Goal: Task Accomplishment & Management: Use online tool/utility

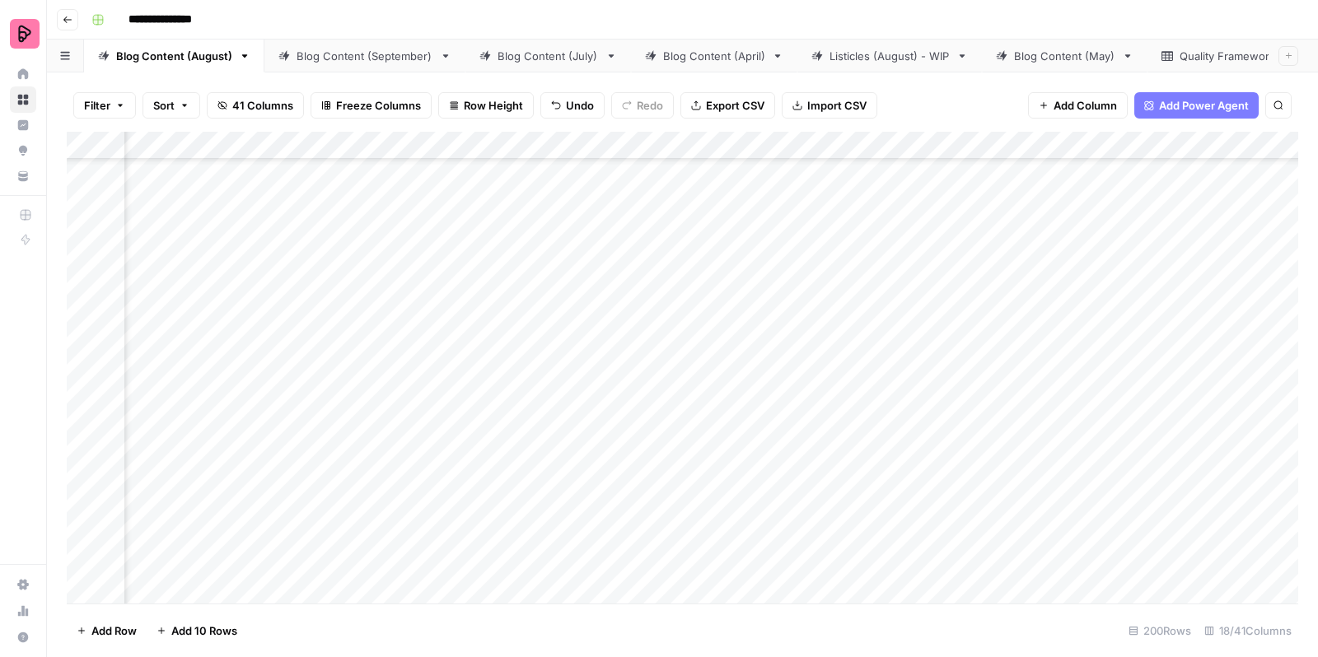
scroll to position [5537, 847]
click at [441, 346] on div "Add Column" at bounding box center [683, 370] width 1232 height 477
click at [428, 384] on div "Add Column" at bounding box center [683, 370] width 1232 height 477
click at [853, 342] on div "Add Column" at bounding box center [683, 370] width 1232 height 477
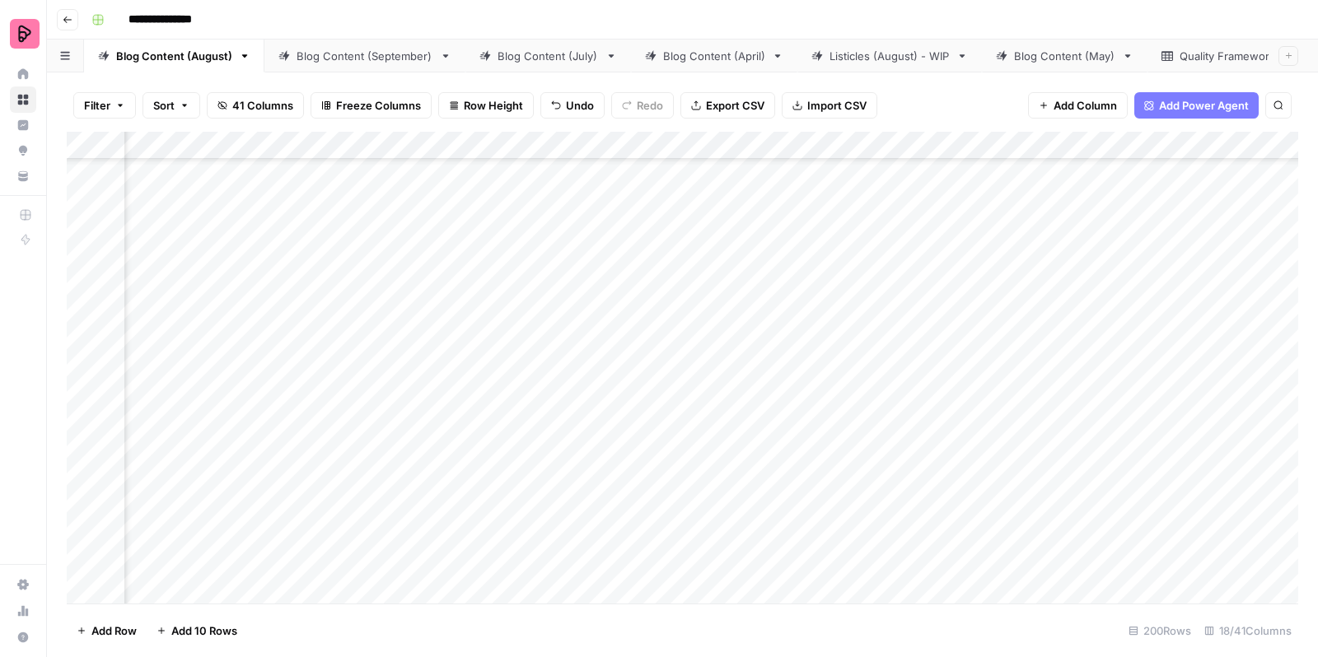
click at [853, 342] on div "Add Column" at bounding box center [683, 370] width 1232 height 477
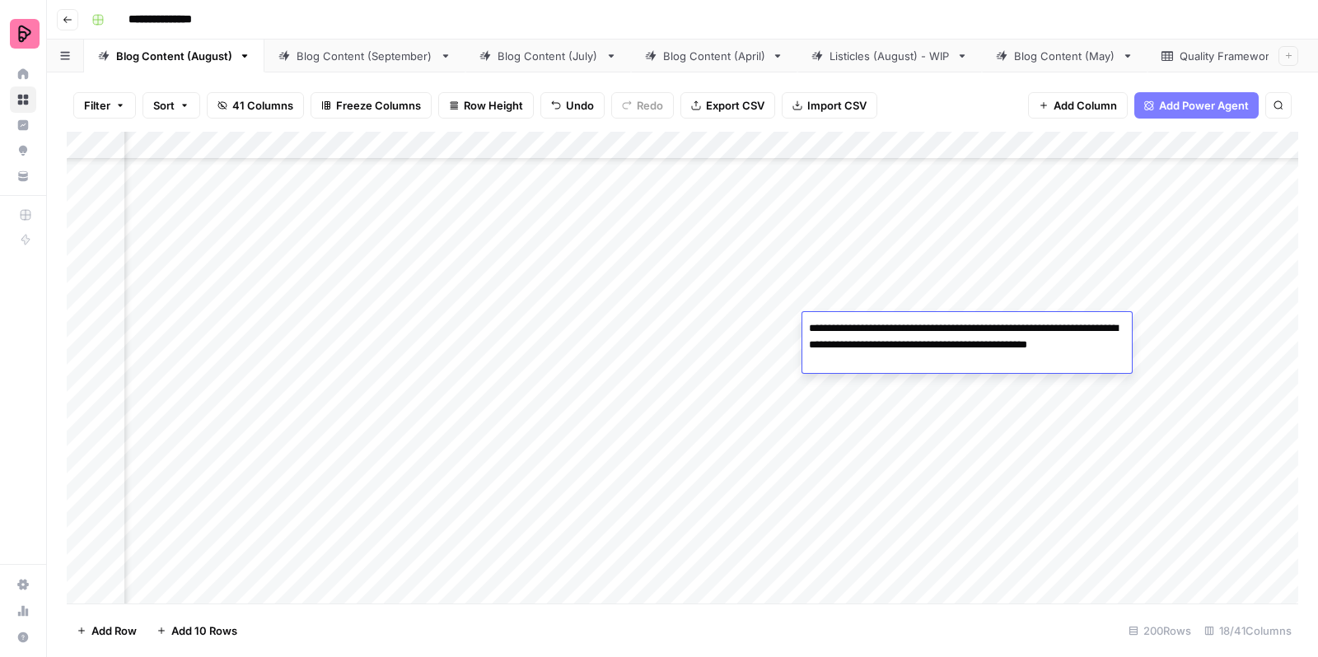
click at [888, 384] on div "Add Column" at bounding box center [683, 370] width 1232 height 477
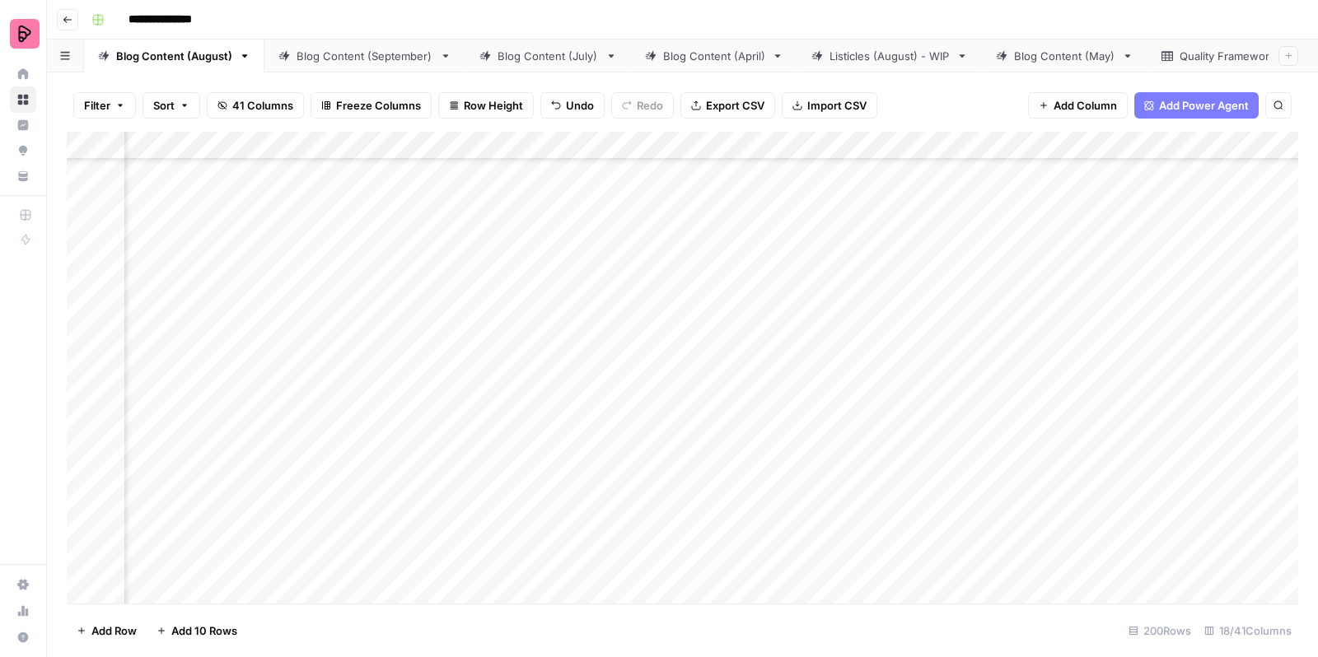
click at [998, 340] on div "Add Column" at bounding box center [683, 370] width 1232 height 477
click at [895, 344] on div "Add Column" at bounding box center [683, 370] width 1232 height 477
click at [1179, 356] on div "Add Column" at bounding box center [683, 370] width 1232 height 477
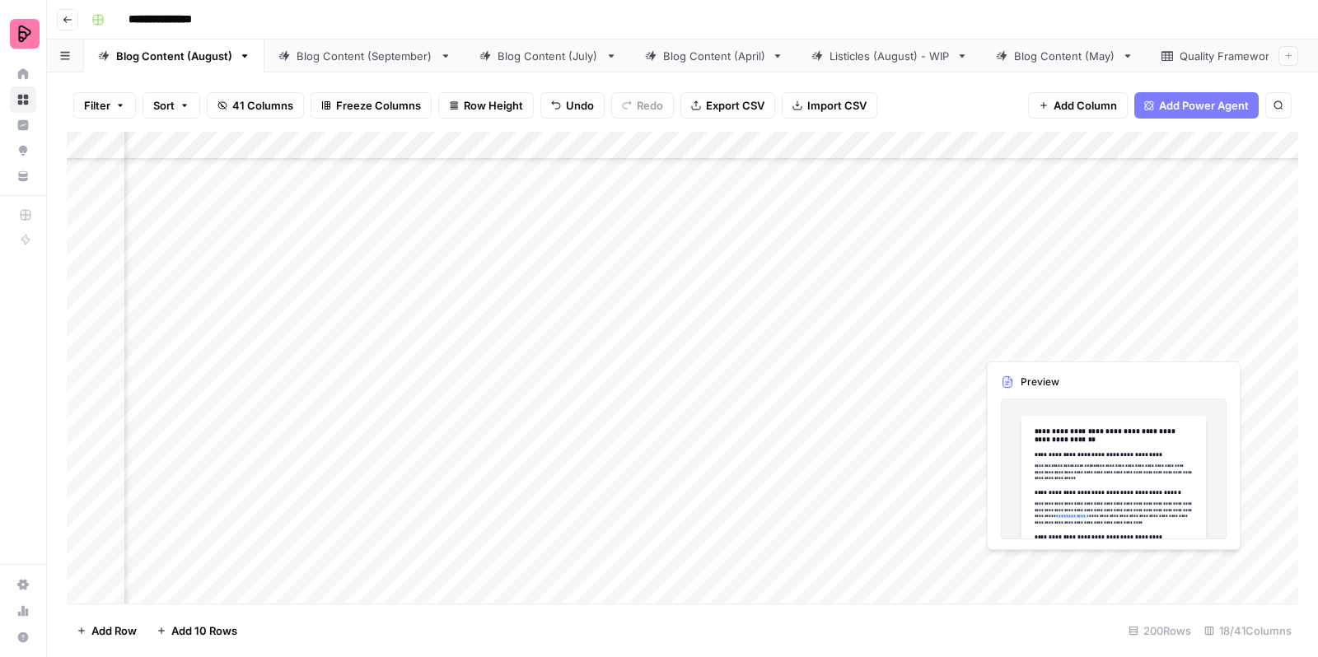
click at [1179, 356] on div "Add Column" at bounding box center [683, 370] width 1232 height 477
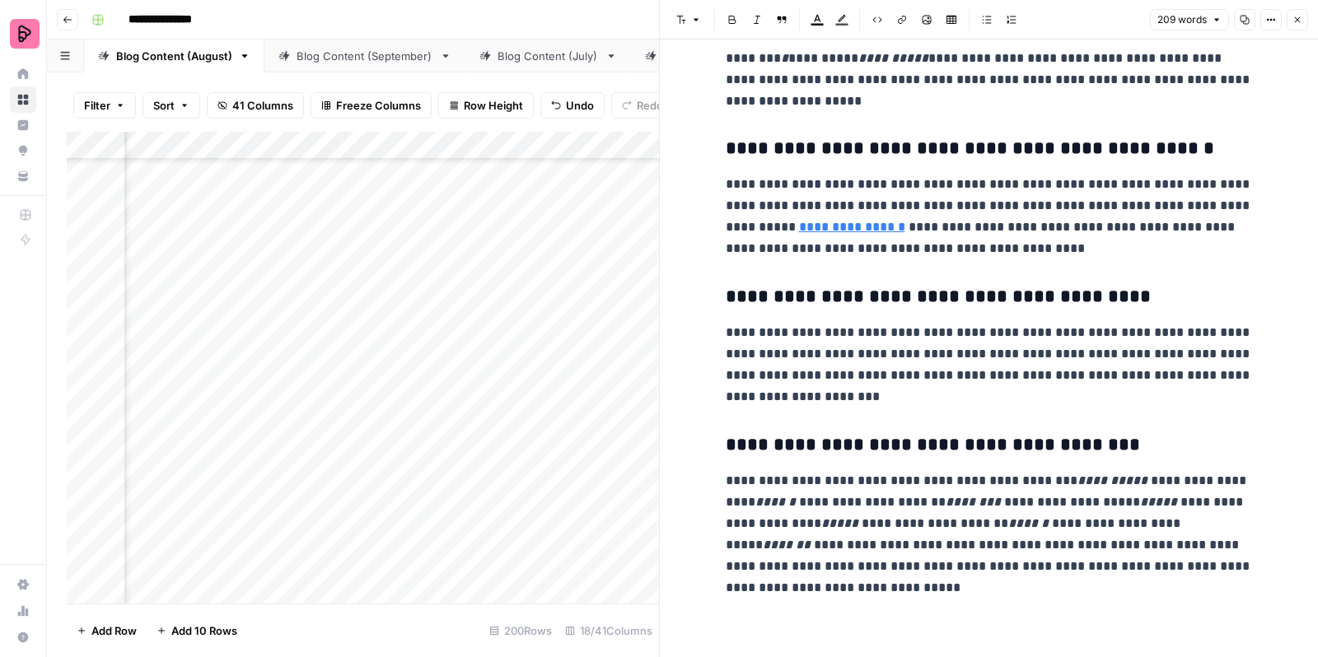
scroll to position [141, 0]
click at [1297, 26] on button "Close" at bounding box center [1297, 19] width 21 height 21
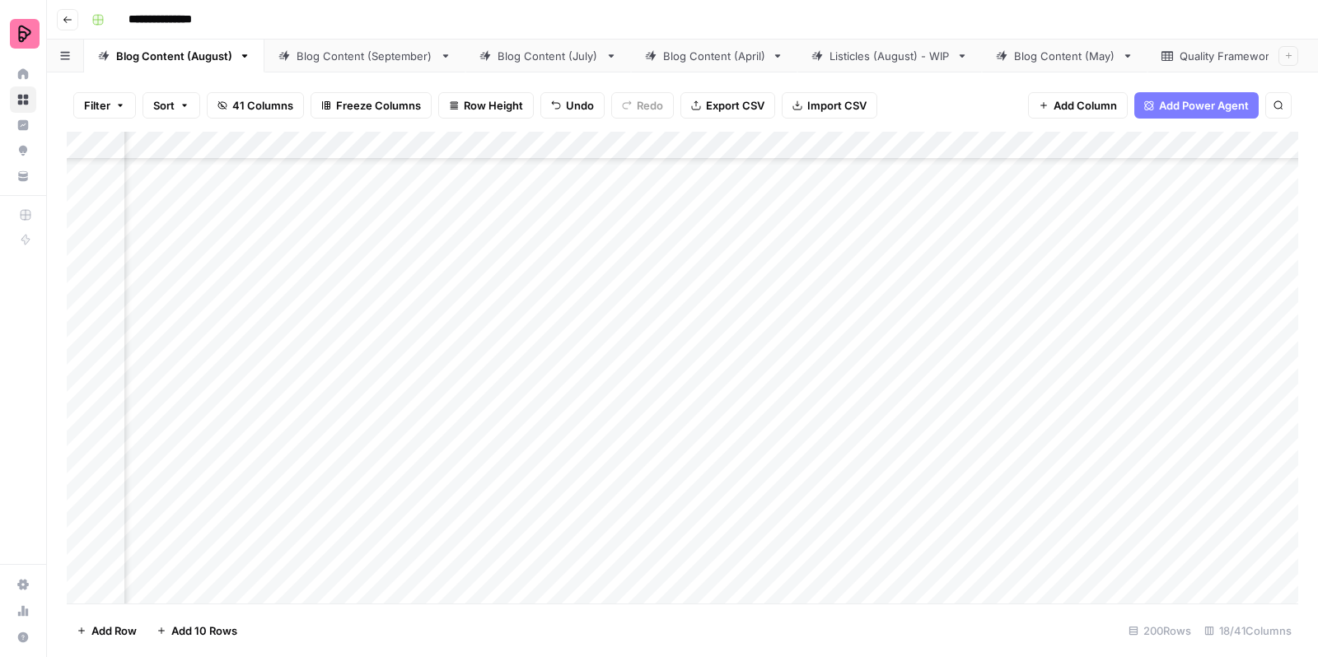
click at [418, 339] on div "Add Column" at bounding box center [683, 370] width 1232 height 477
click at [700, 339] on div "Add Column" at bounding box center [683, 370] width 1232 height 477
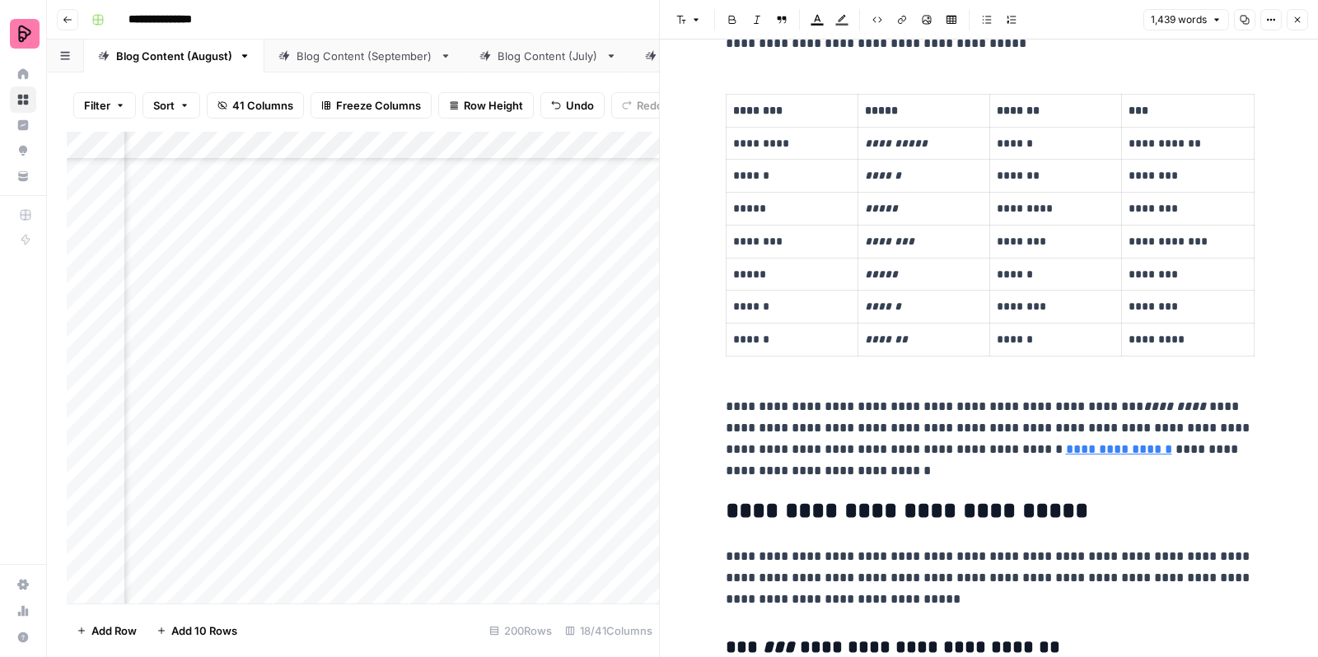
scroll to position [698, 0]
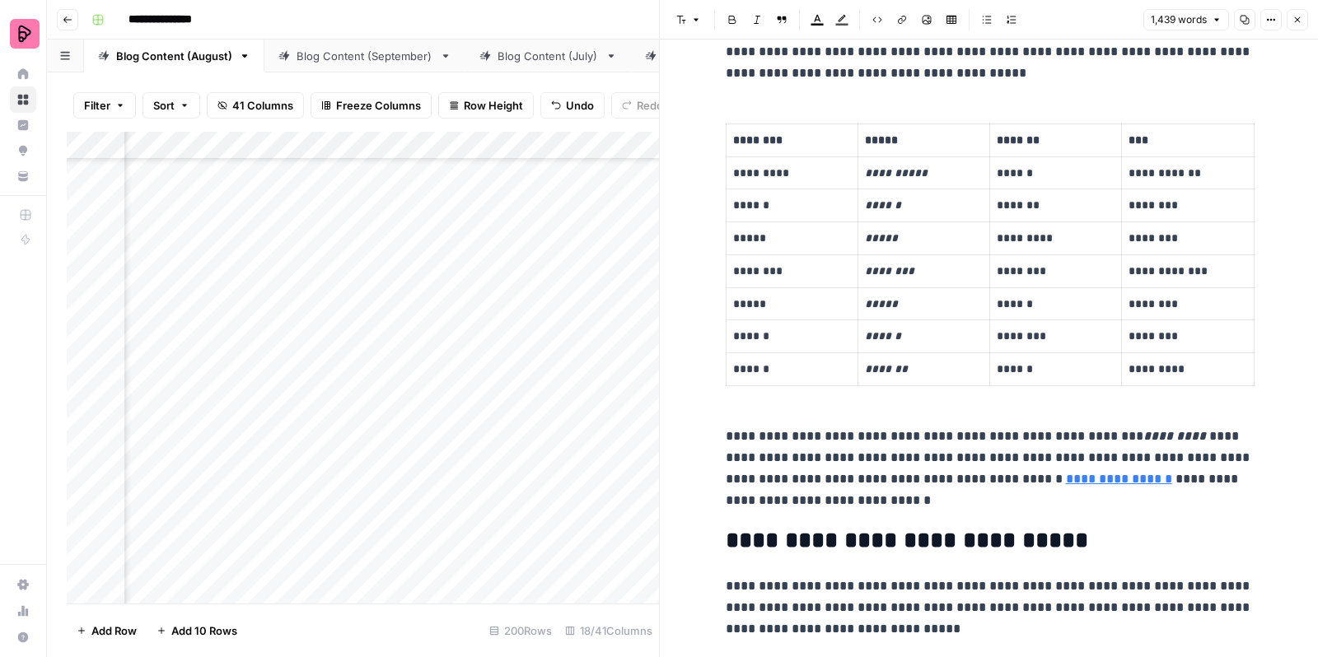
click at [1045, 140] on p "*******" at bounding box center [1056, 140] width 118 height 19
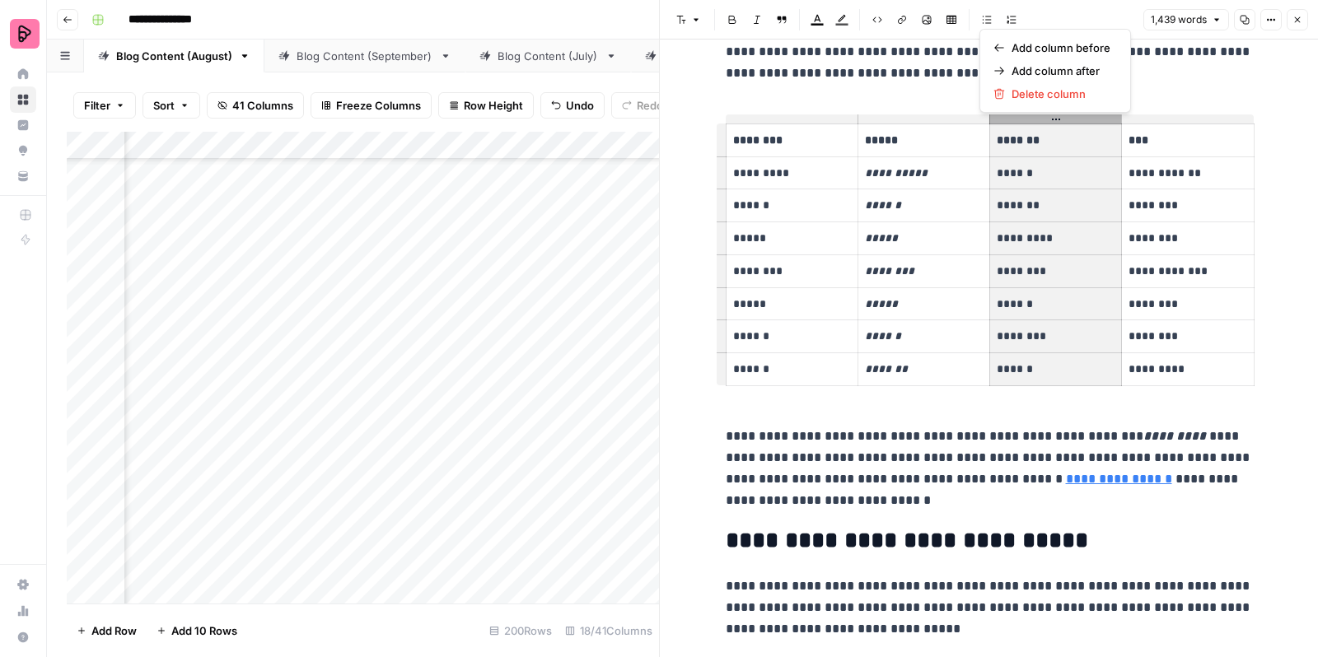
drag, startPoint x: 1057, startPoint y: 119, endPoint x: 992, endPoint y: 127, distance: 65.6
click at [1115, 458] on p "**********" at bounding box center [989, 469] width 527 height 86
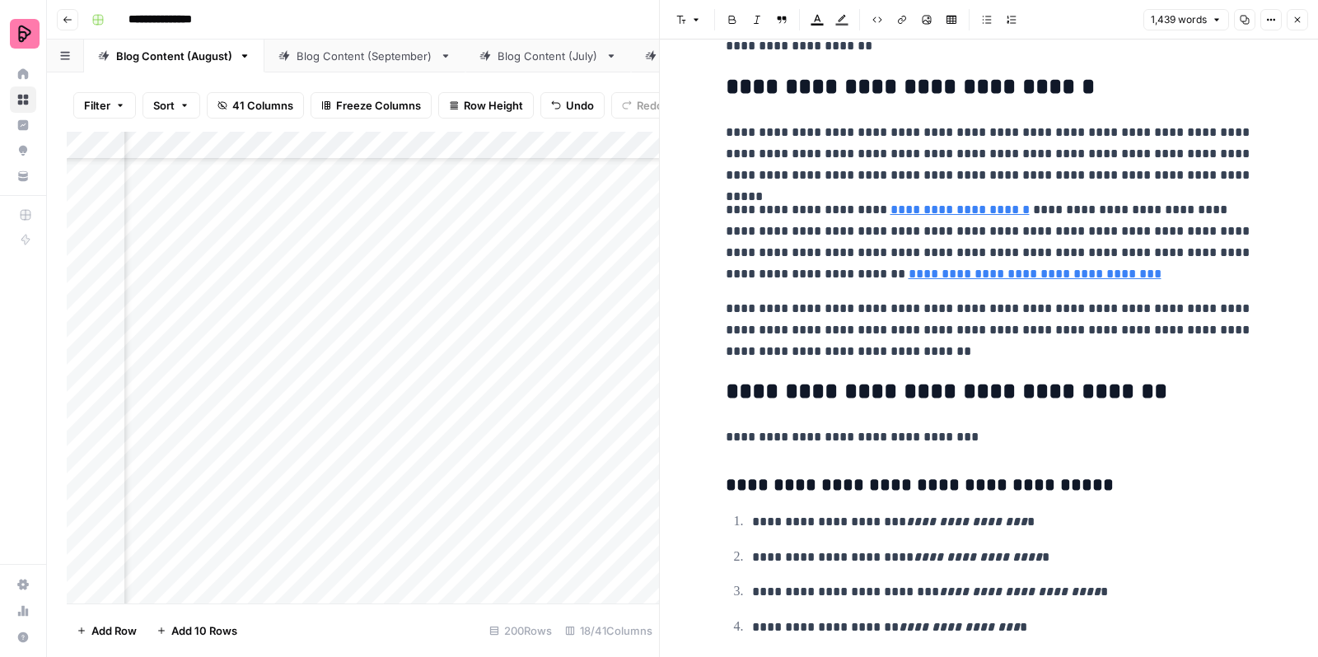
scroll to position [5328, 0]
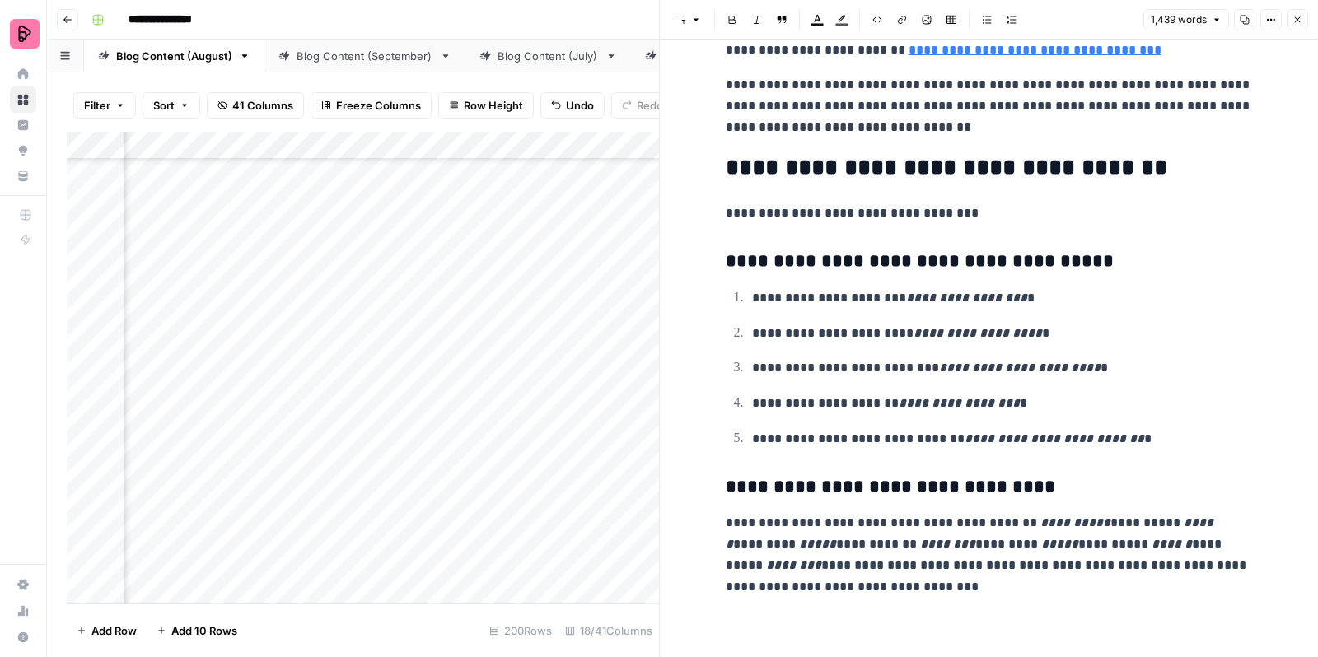
click at [1302, 12] on button "Close" at bounding box center [1297, 19] width 21 height 21
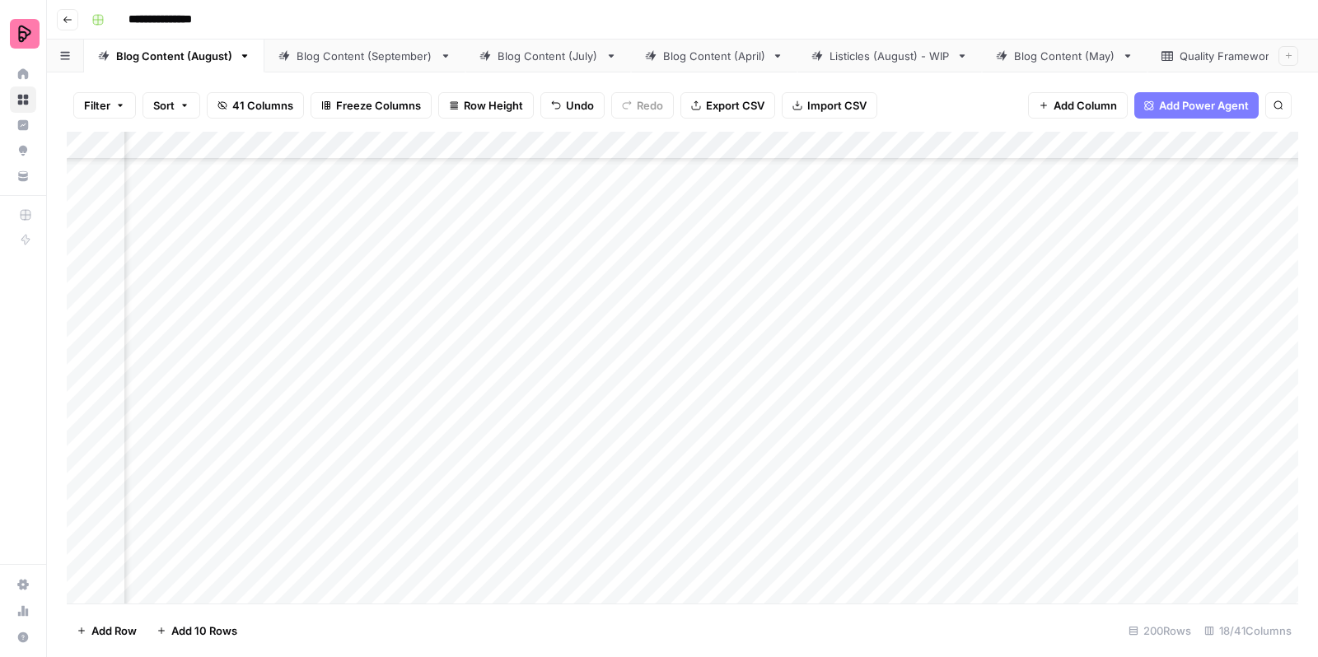
click at [270, 332] on div "Add Column" at bounding box center [683, 370] width 1232 height 477
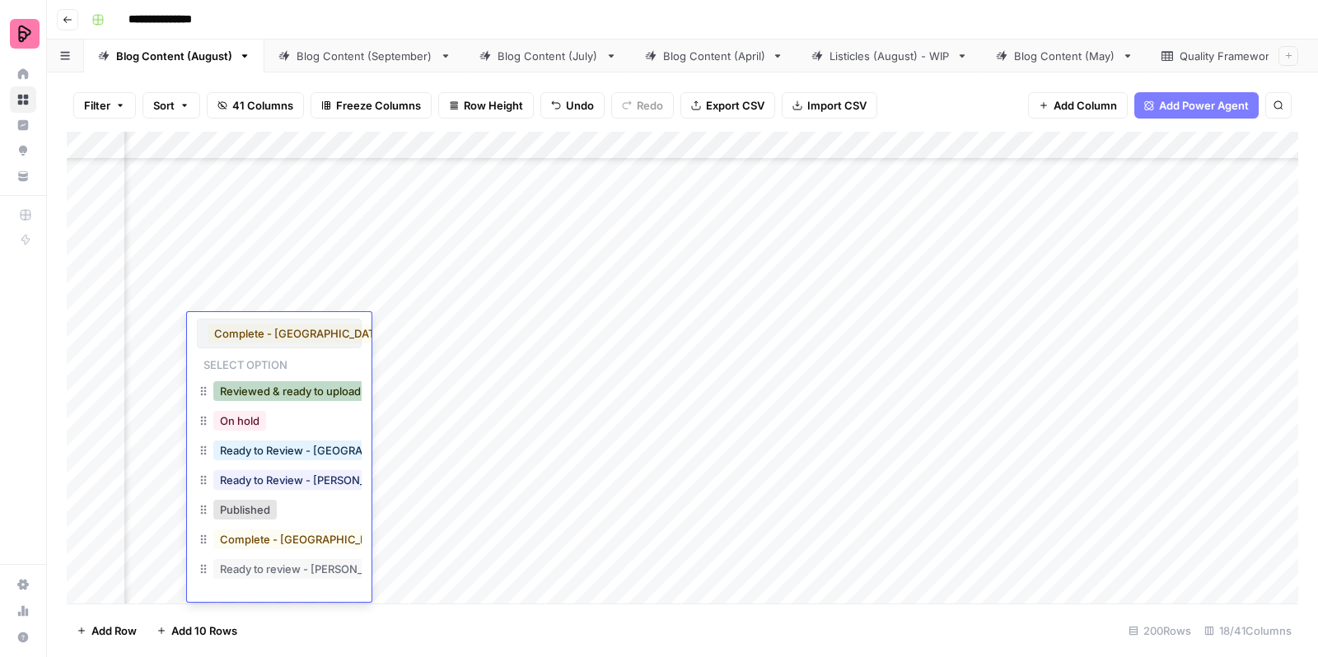
click at [288, 392] on button "Reviewed & ready to upload" at bounding box center [290, 391] width 154 height 20
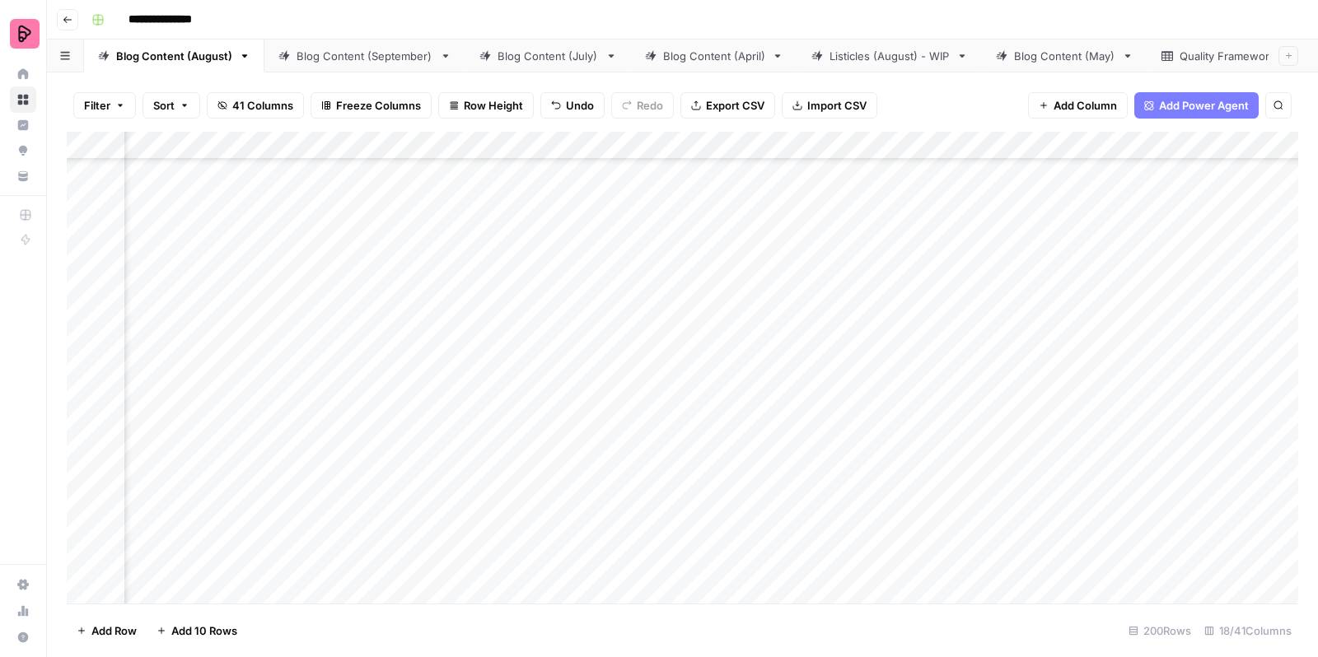
click at [396, 382] on div "Add Column" at bounding box center [683, 370] width 1232 height 477
click at [400, 410] on div "Add Column" at bounding box center [683, 370] width 1232 height 477
click at [858, 370] on div "Add Column" at bounding box center [683, 370] width 1232 height 477
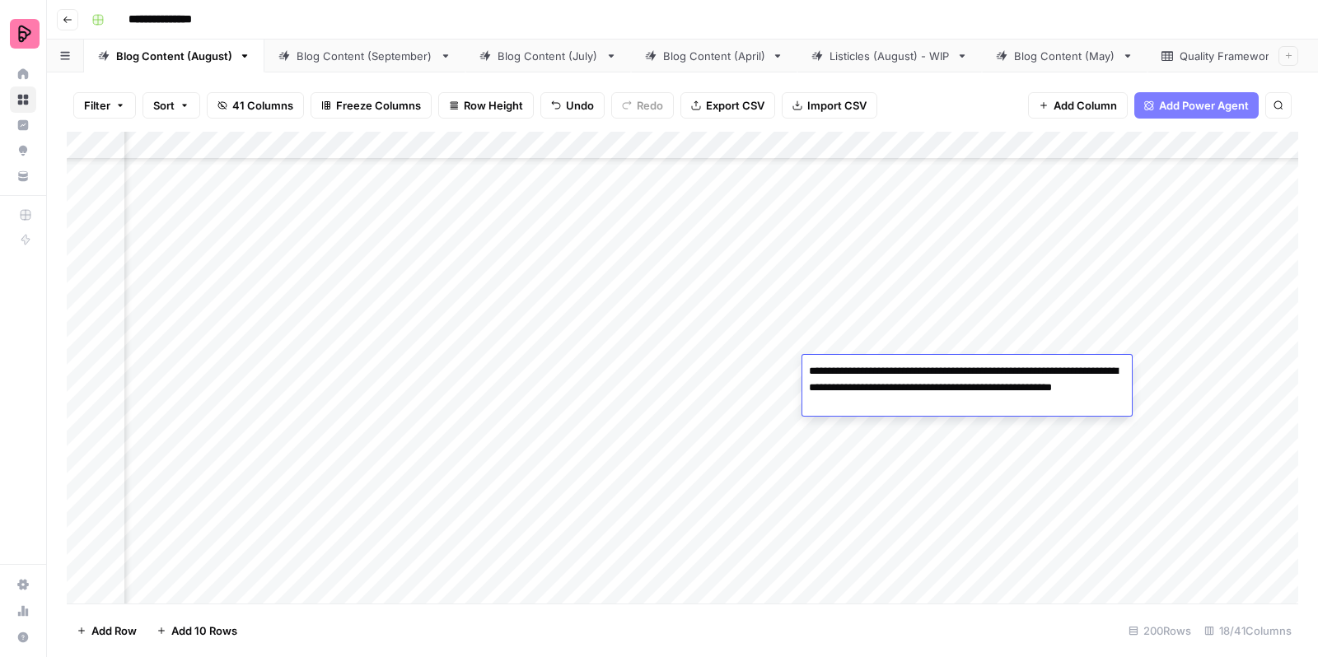
click at [872, 424] on div "Add Column" at bounding box center [683, 370] width 1232 height 477
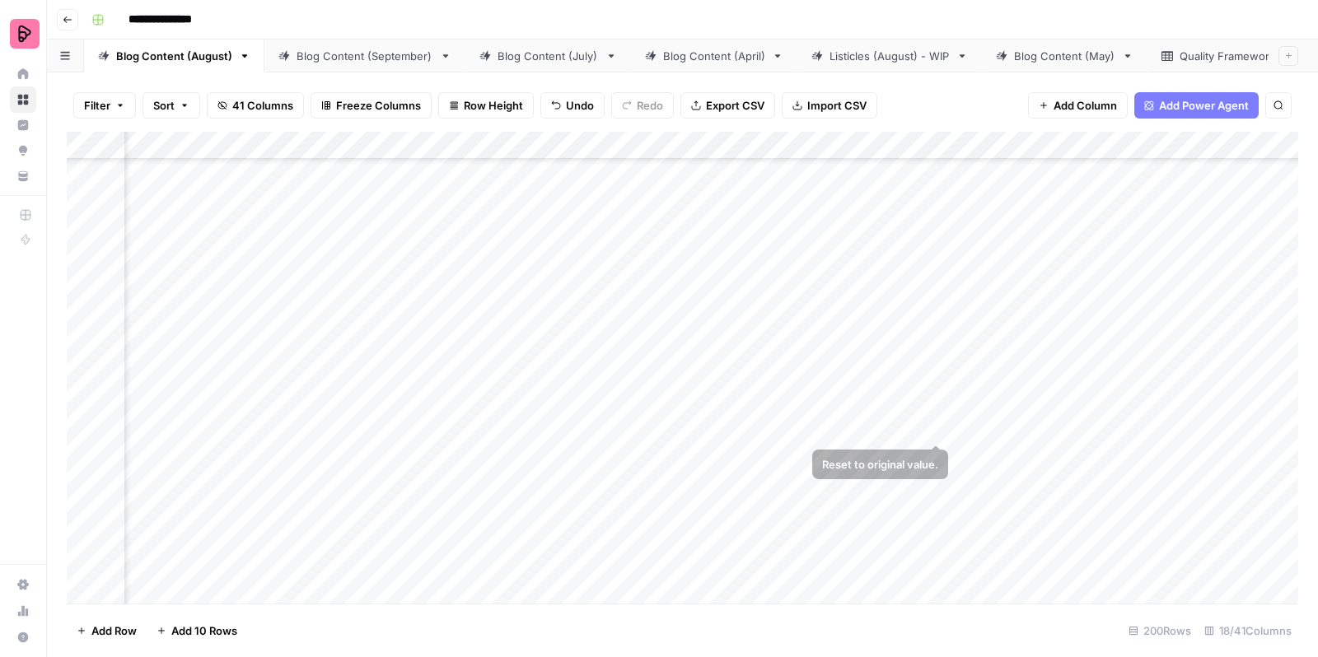
click at [1031, 383] on div "Add Column" at bounding box center [683, 370] width 1232 height 477
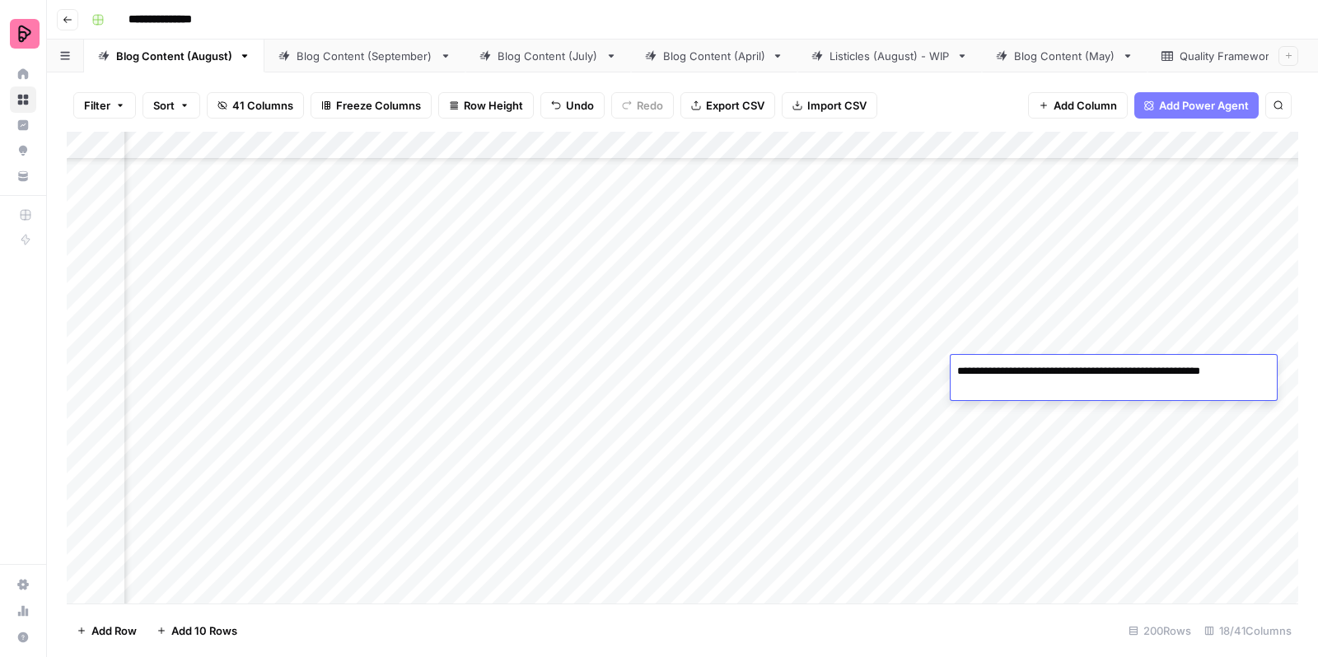
click at [1025, 416] on div "Add Column" at bounding box center [683, 370] width 1232 height 477
click at [1149, 376] on div "Add Column" at bounding box center [683, 370] width 1232 height 477
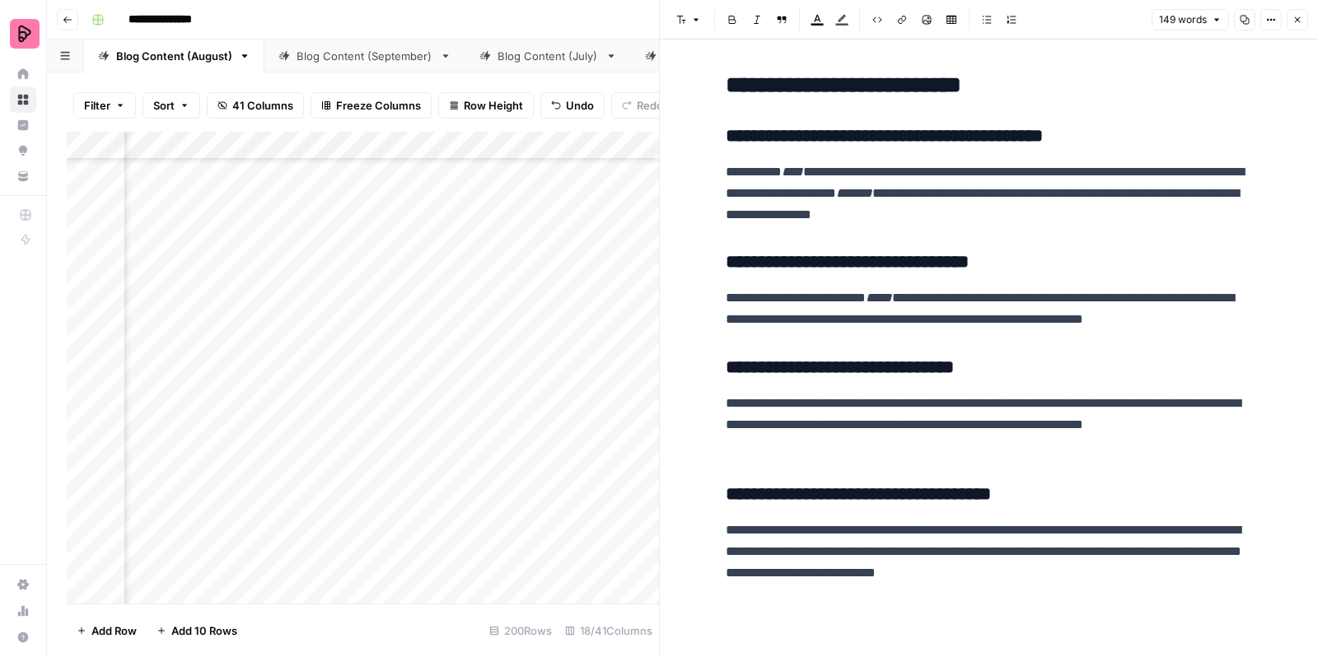
click at [1292, 26] on button "Close" at bounding box center [1297, 19] width 21 height 21
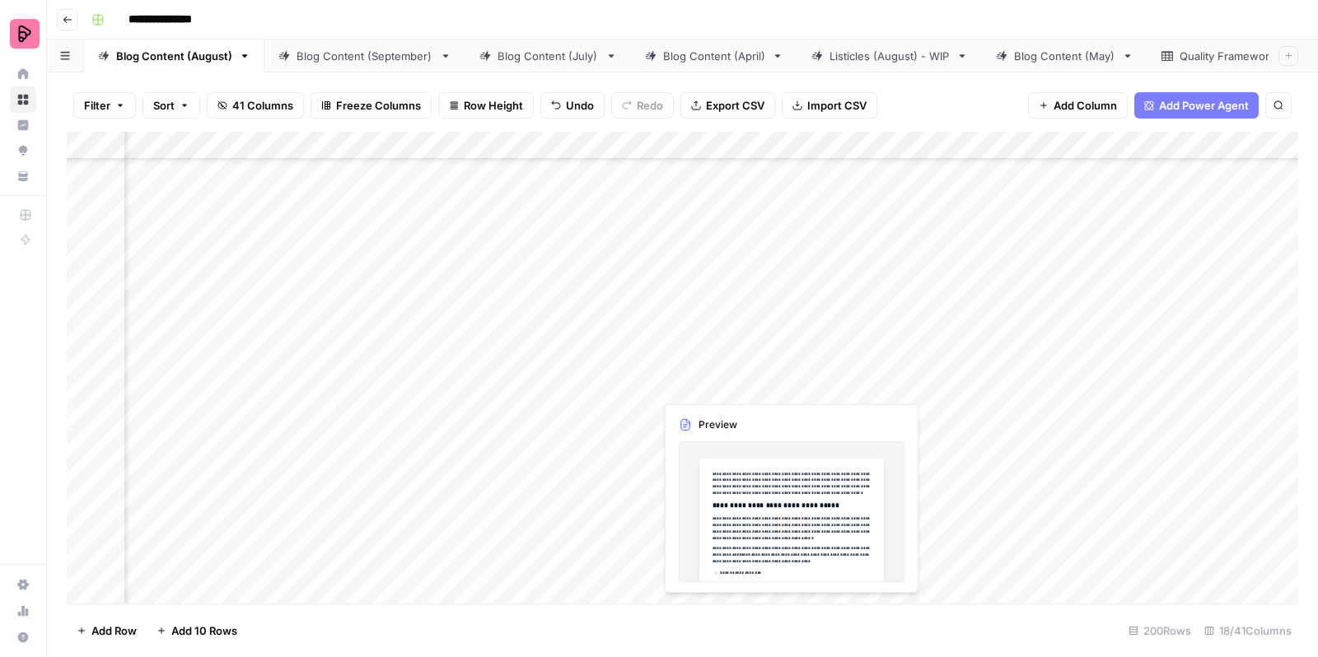
click at [691, 381] on div "Add Column" at bounding box center [683, 370] width 1232 height 477
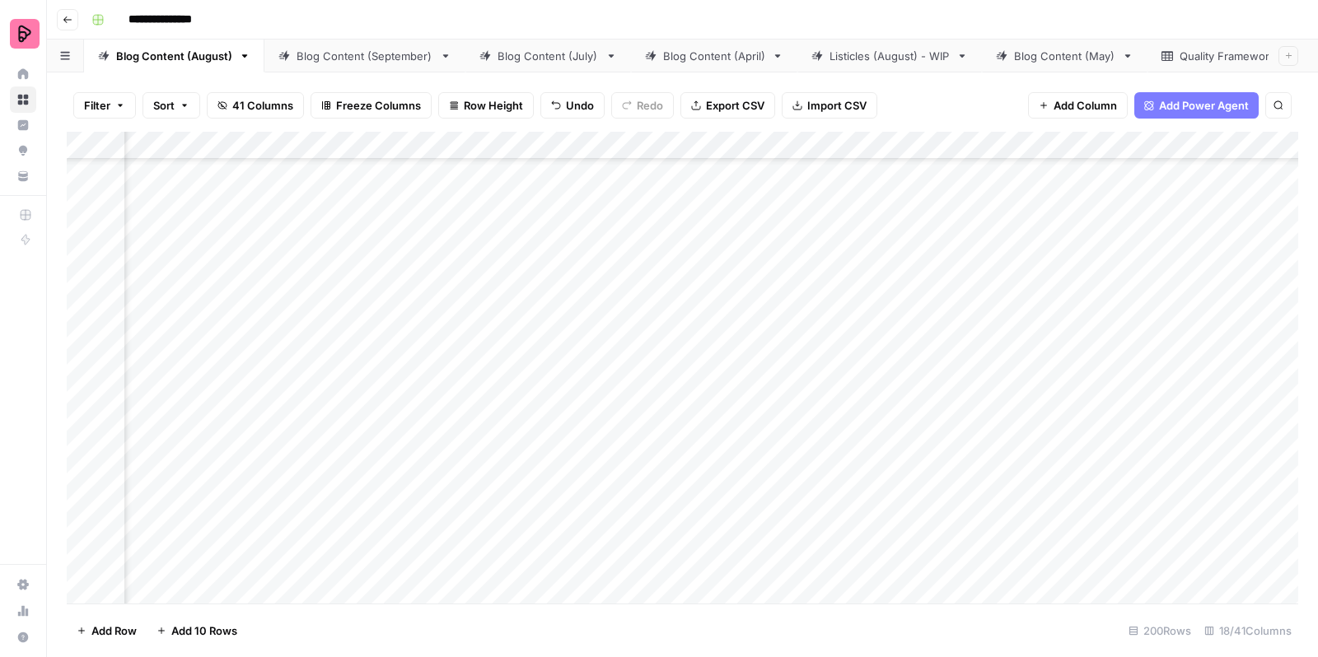
click at [691, 381] on div "Add Column" at bounding box center [683, 370] width 1232 height 477
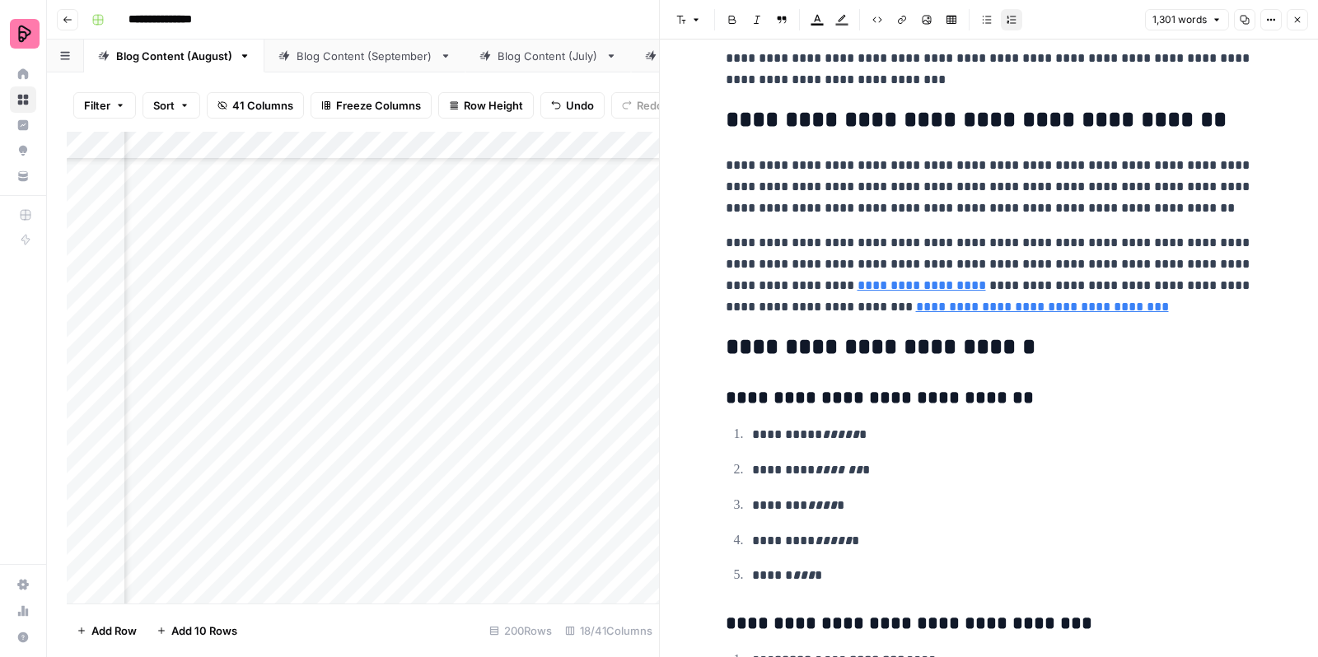
scroll to position [5672, 0]
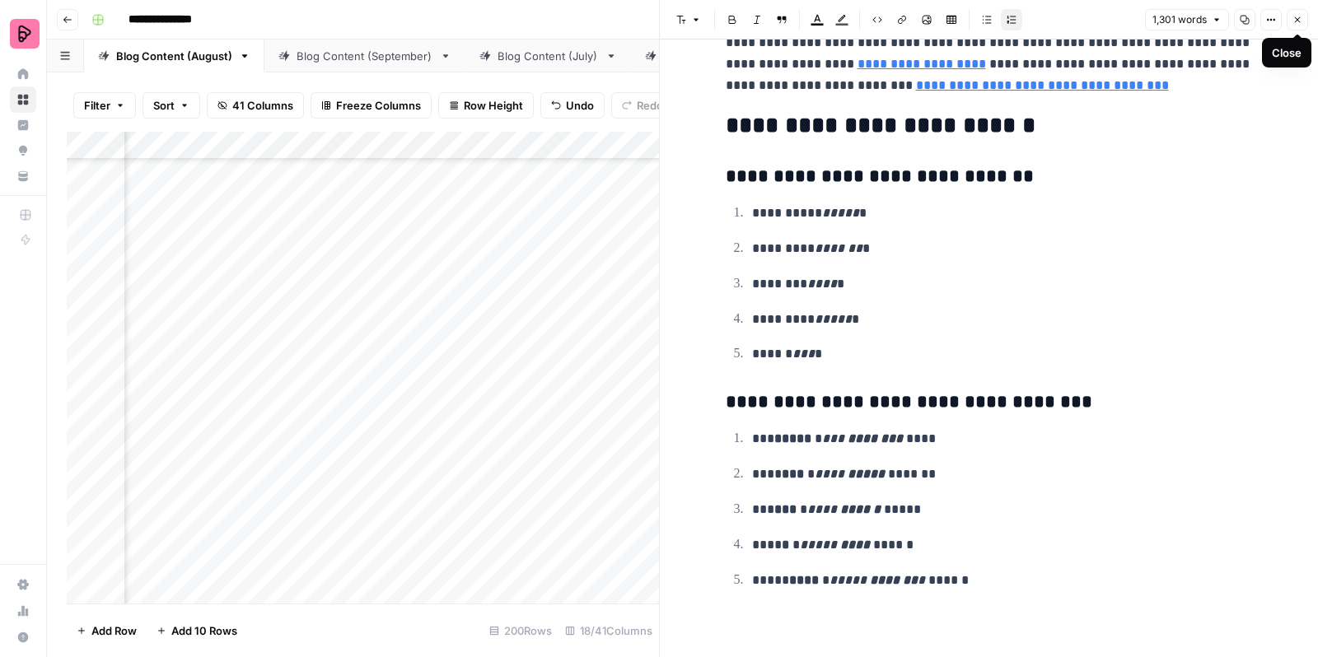
click at [1293, 18] on icon "button" at bounding box center [1297, 20] width 10 height 10
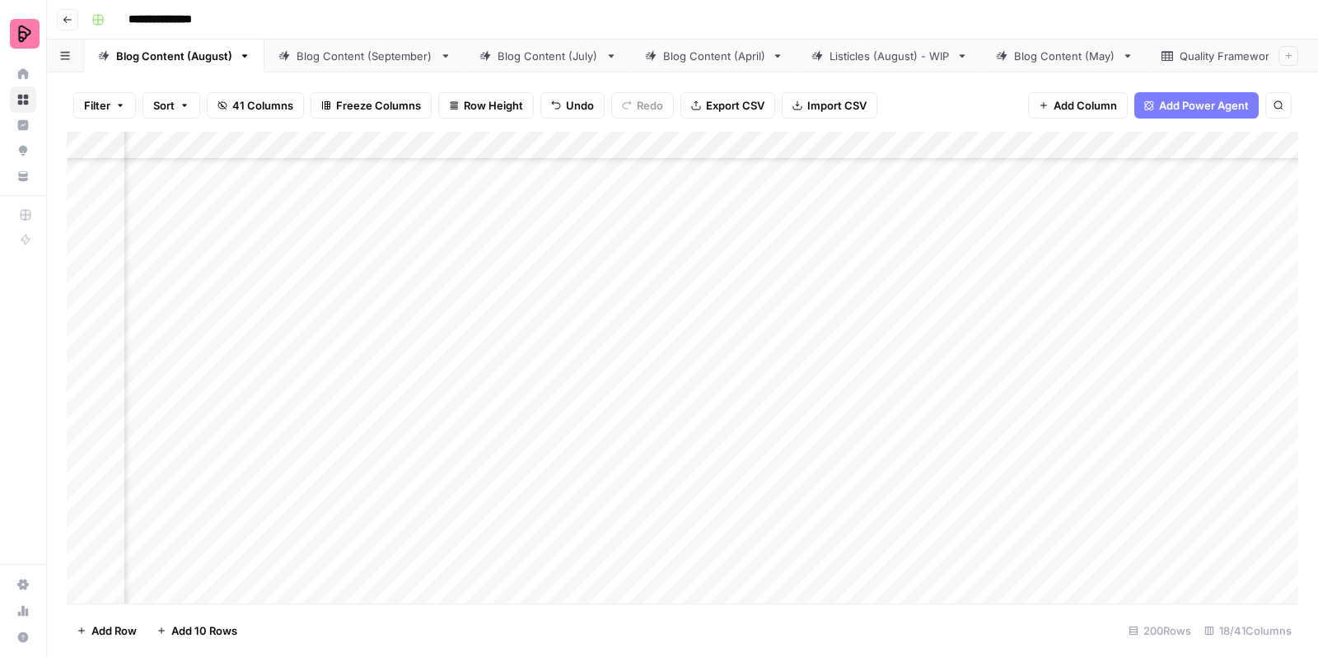
click at [245, 370] on div "Add Column" at bounding box center [683, 370] width 1232 height 477
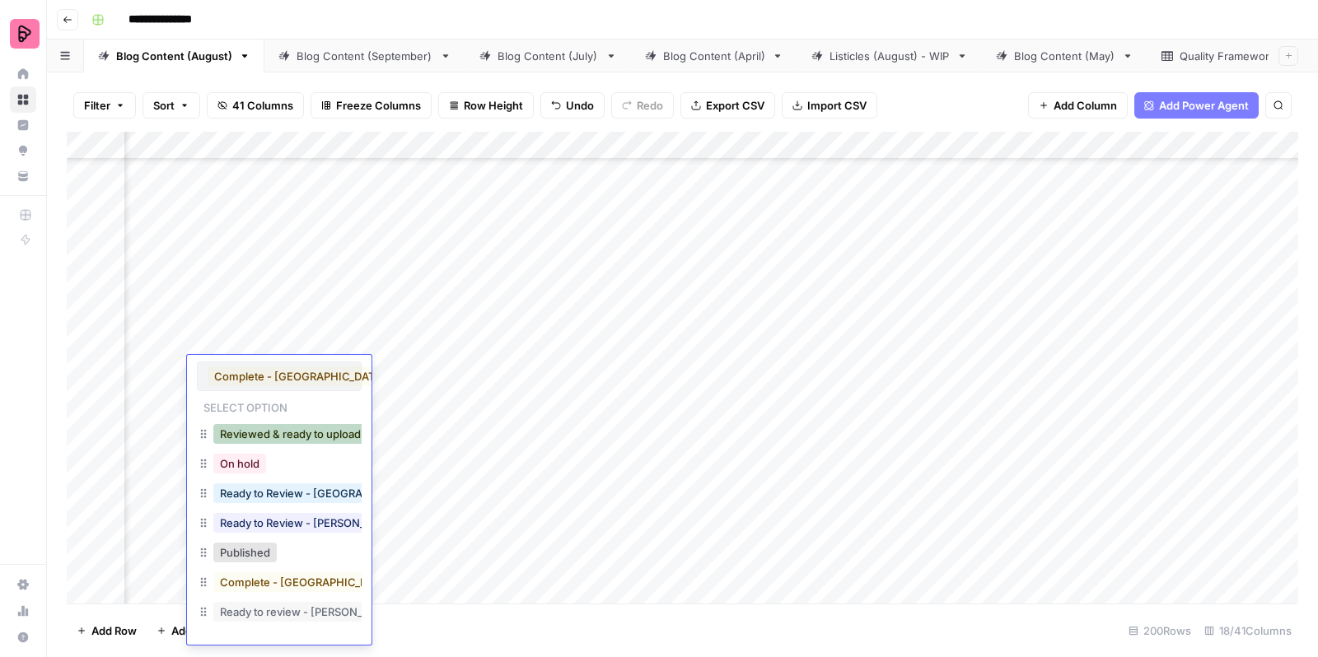
click at [259, 432] on button "Reviewed & ready to upload" at bounding box center [290, 434] width 154 height 20
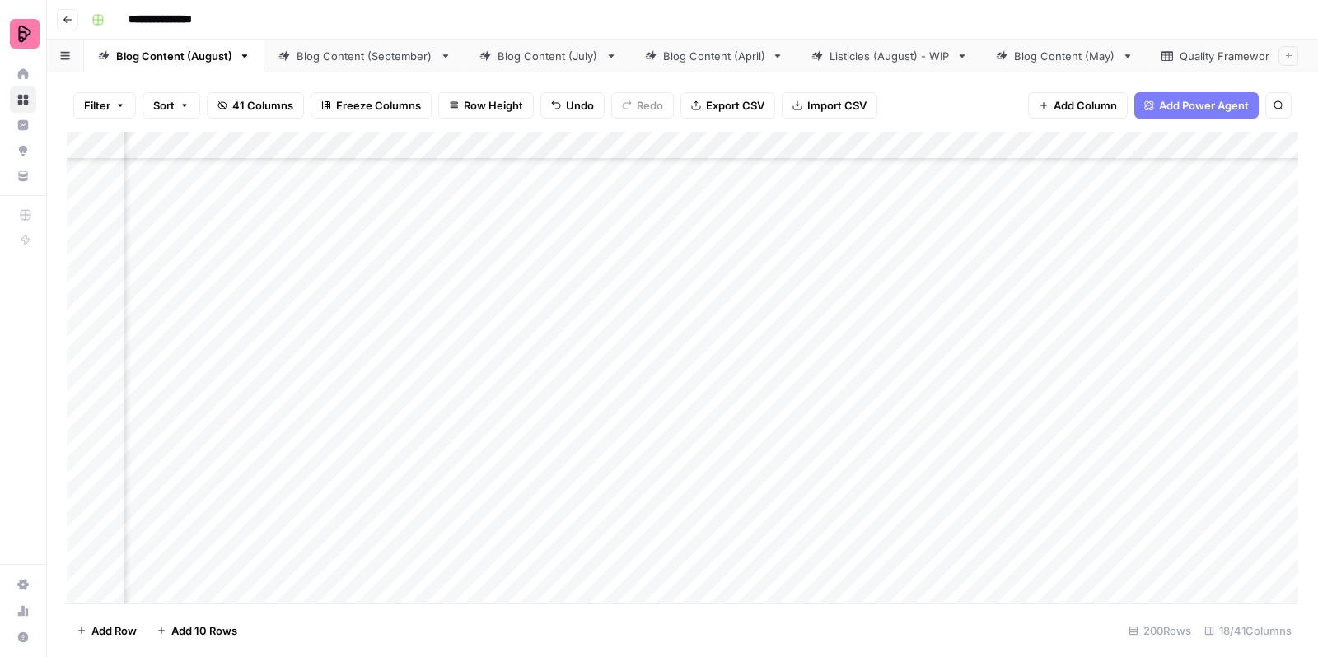
scroll to position [5851, 847]
click at [423, 326] on div "Add Column" at bounding box center [683, 370] width 1232 height 477
click at [423, 358] on div "Add Column" at bounding box center [683, 370] width 1232 height 477
click at [870, 315] on div "Add Column" at bounding box center [683, 370] width 1232 height 477
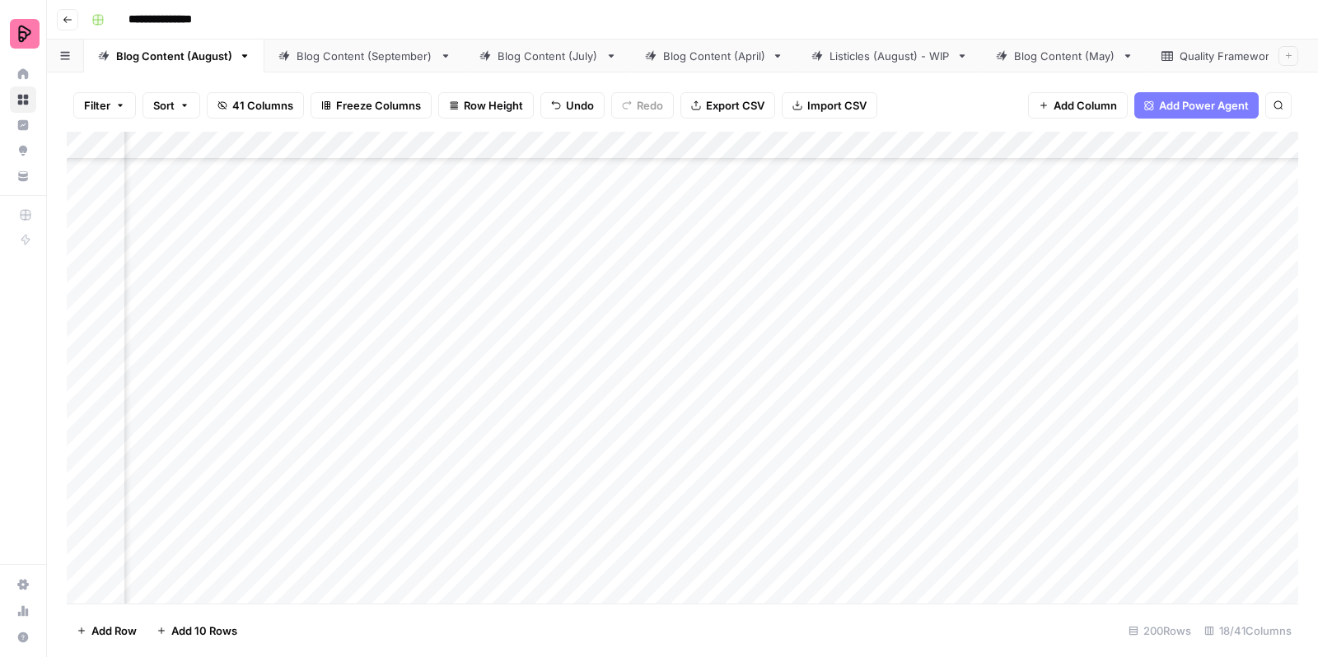
click at [870, 315] on div "Add Column" at bounding box center [683, 370] width 1232 height 477
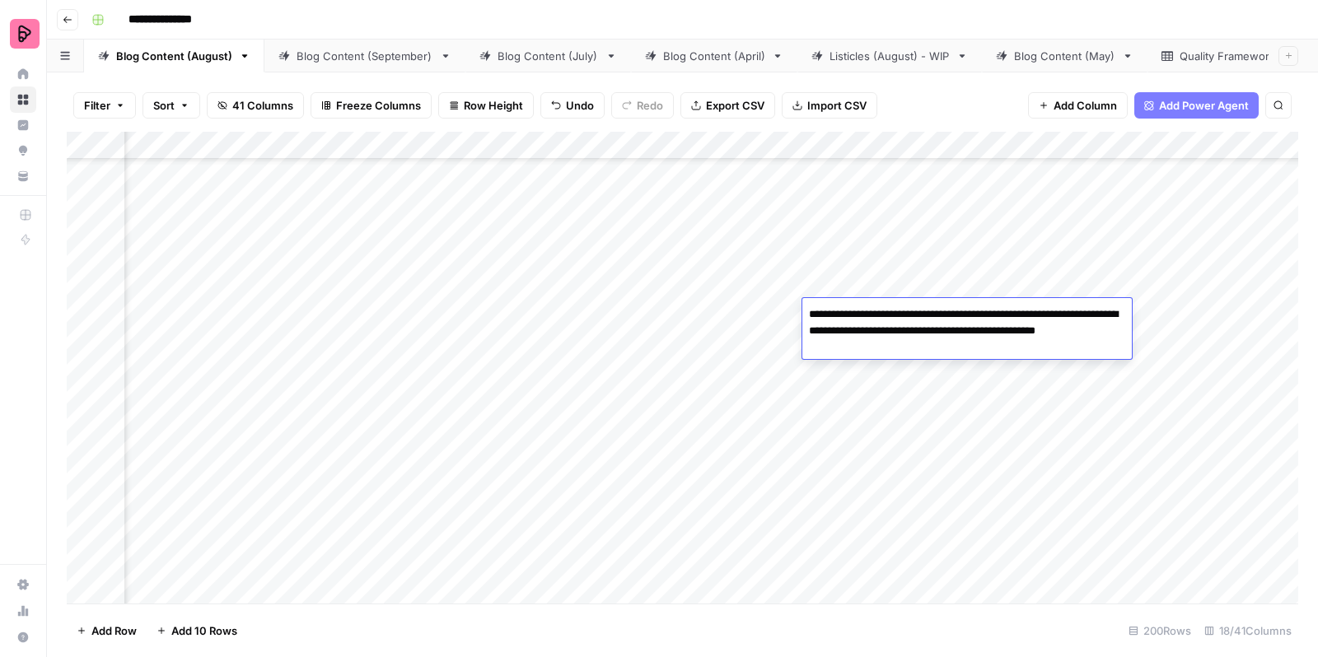
click at [850, 291] on div "Add Column" at bounding box center [683, 370] width 1232 height 477
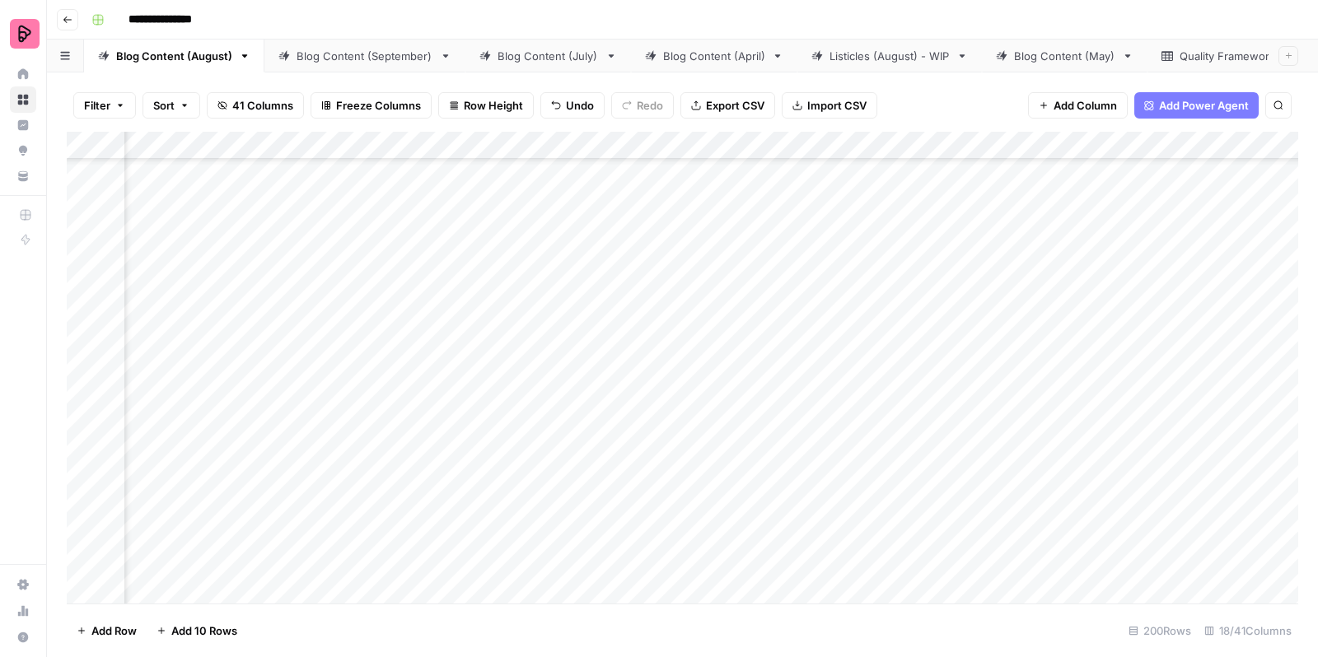
click at [998, 339] on div "Add Column" at bounding box center [683, 370] width 1232 height 477
click at [872, 334] on div "Add Column" at bounding box center [683, 370] width 1232 height 477
click at [1129, 325] on div "Add Column" at bounding box center [683, 370] width 1232 height 477
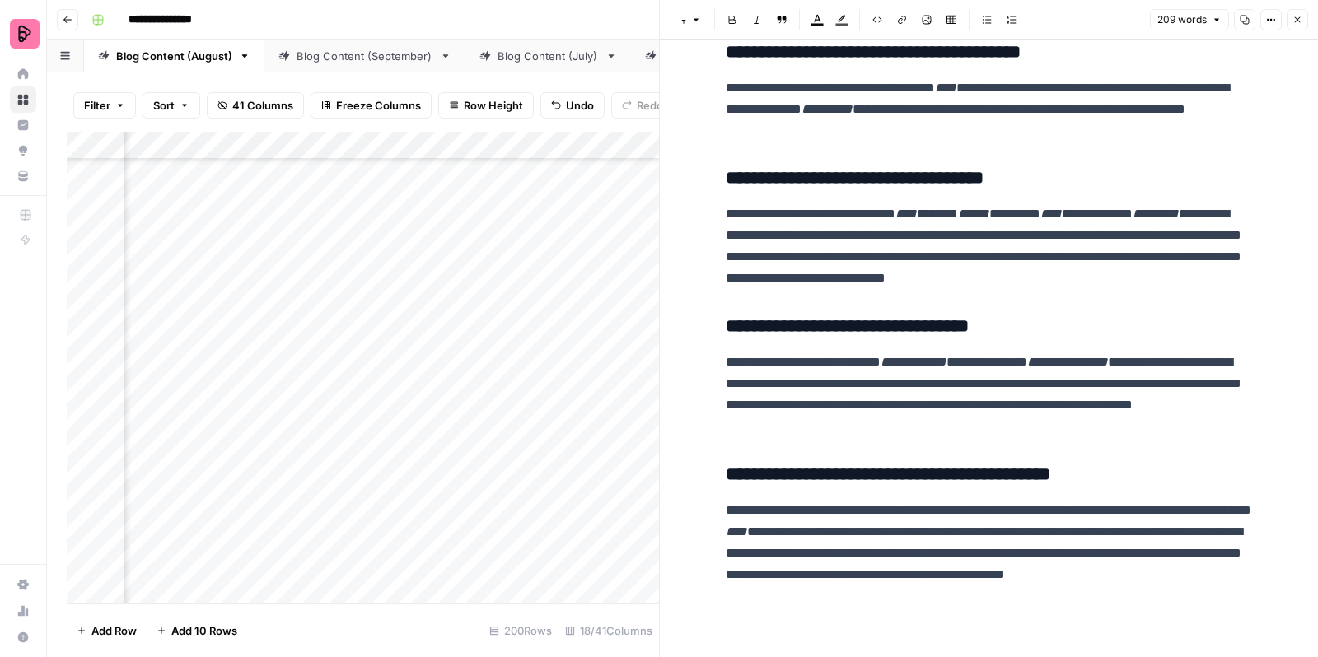
scroll to position [93, 0]
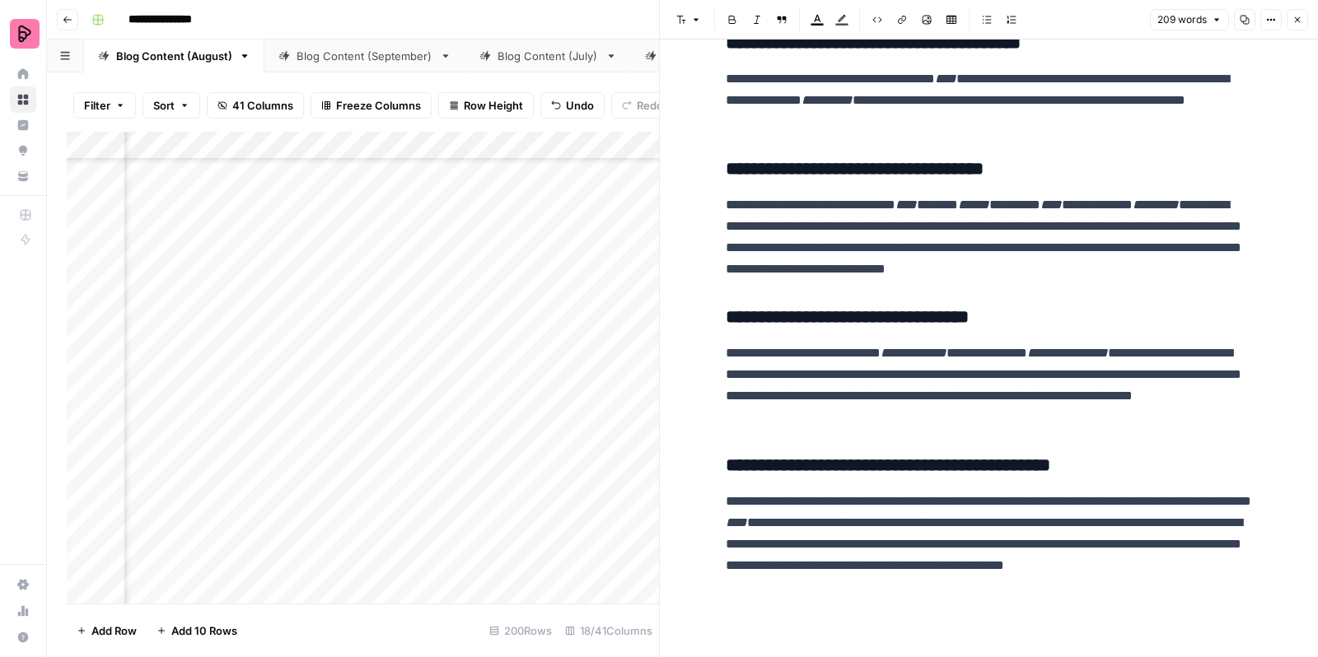
click at [1299, 25] on button "Close" at bounding box center [1297, 19] width 21 height 21
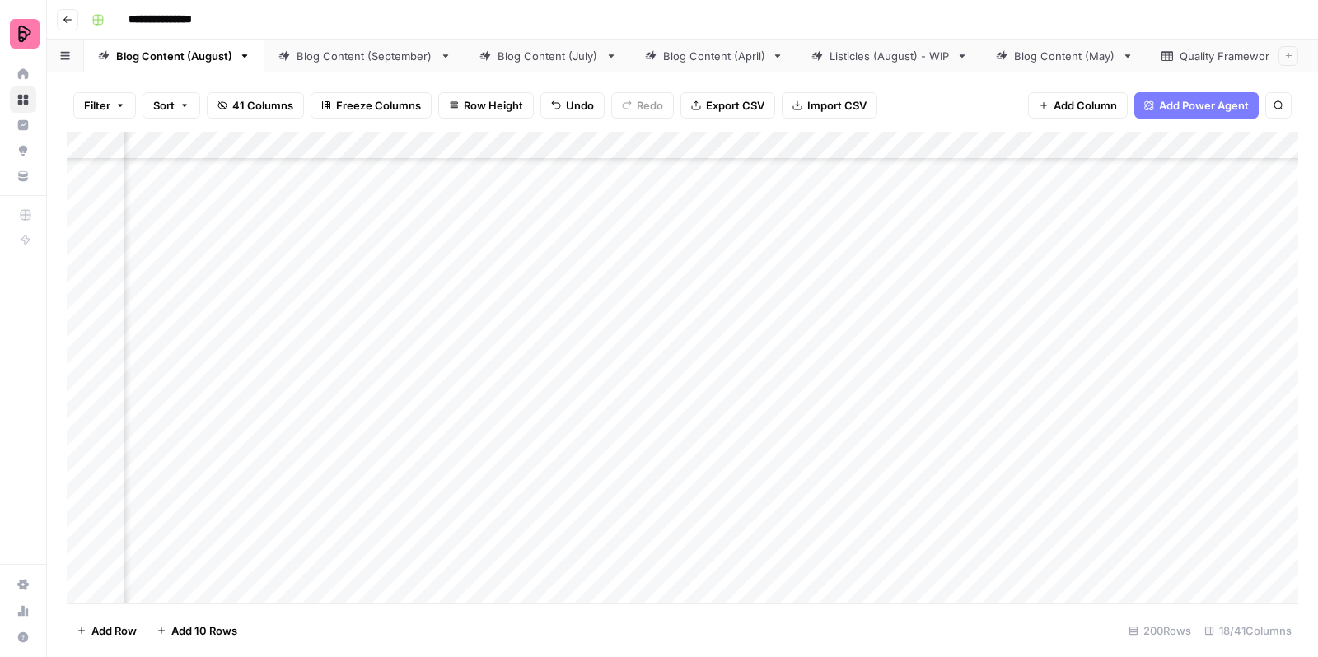
click at [708, 321] on div "Add Column" at bounding box center [683, 370] width 1232 height 477
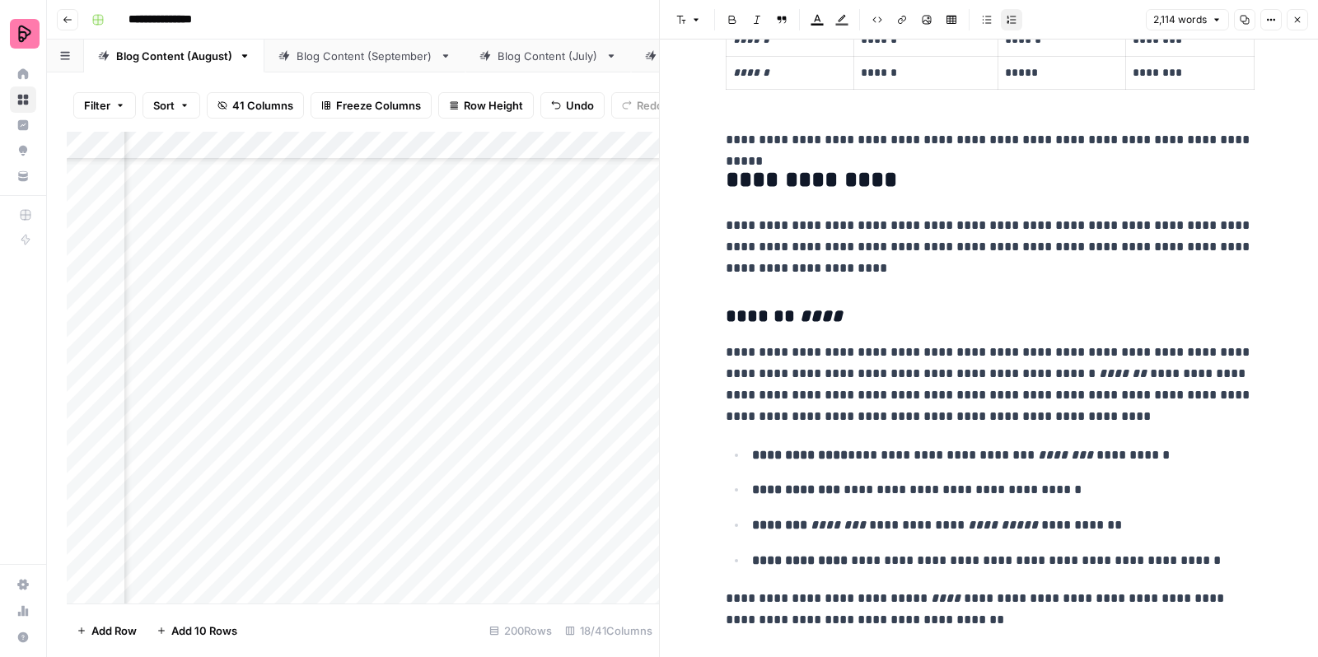
scroll to position [1118, 0]
click at [753, 316] on div at bounding box center [729, 320] width 151 height 45
click at [746, 312] on div at bounding box center [729, 320] width 151 height 45
click at [838, 308] on h3 "******* ****" at bounding box center [989, 317] width 527 height 23
click at [750, 315] on h3 "******* ****" at bounding box center [989, 317] width 527 height 23
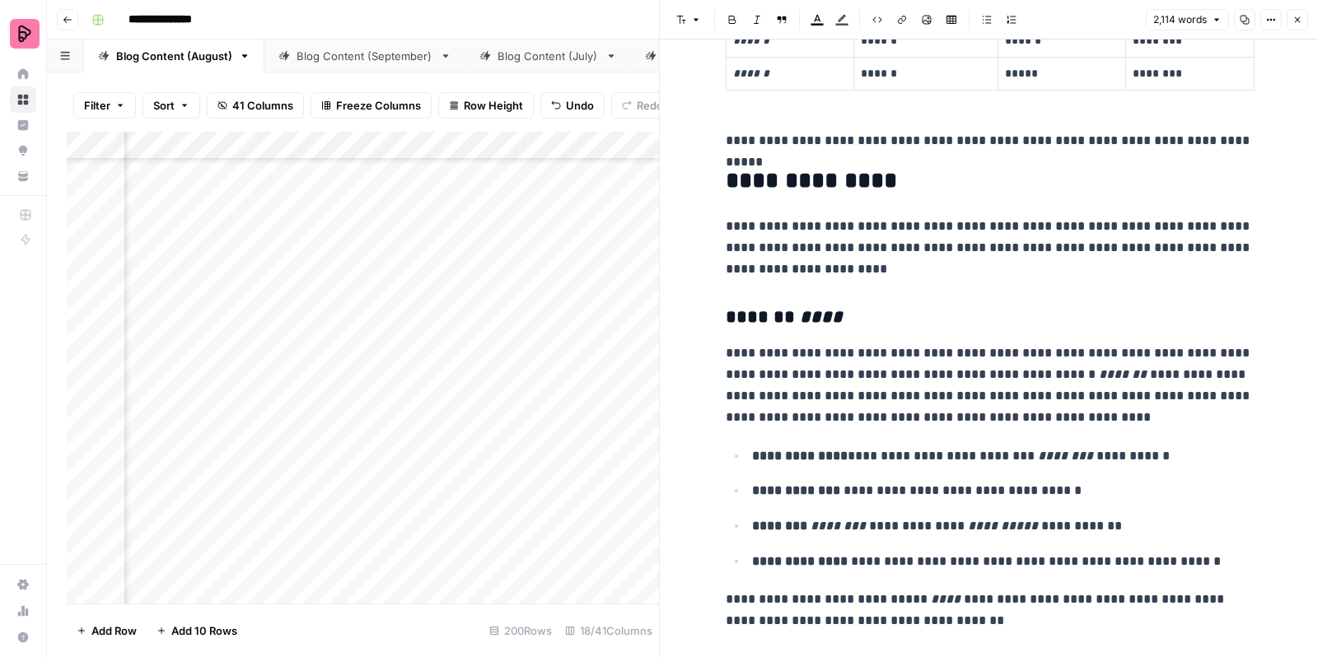
click at [758, 401] on p "**********" at bounding box center [989, 386] width 527 height 86
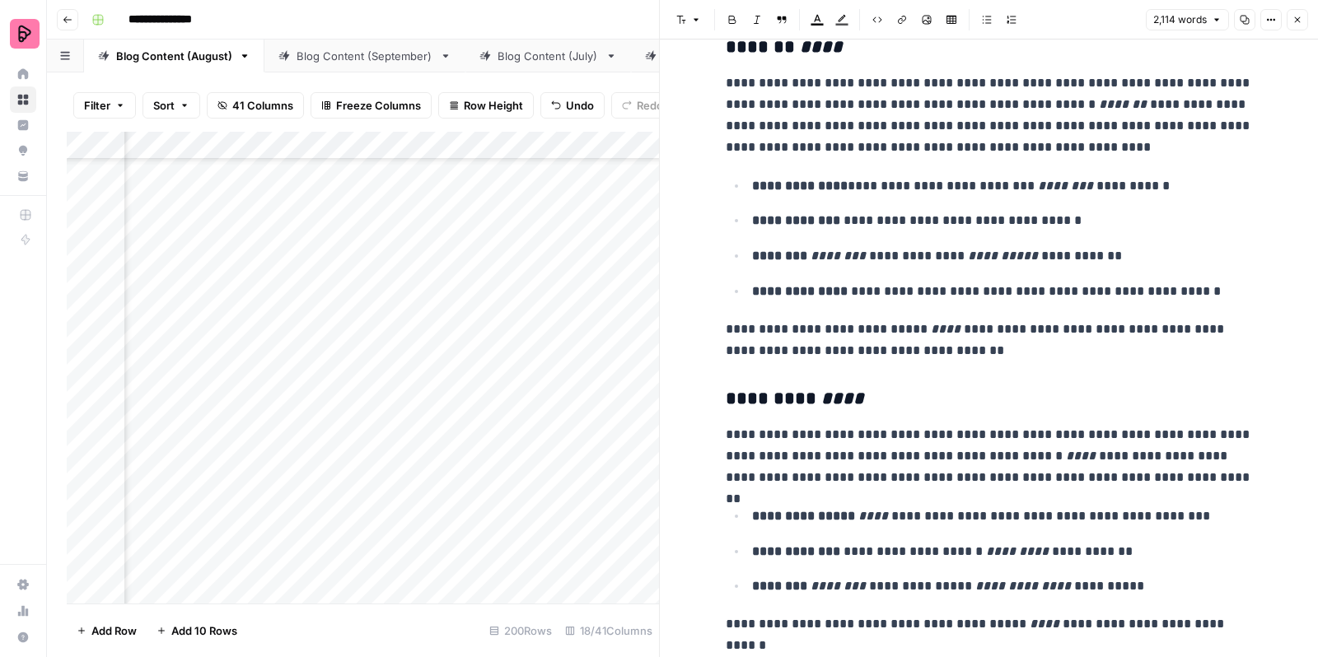
click at [754, 395] on h3 "********* ****" at bounding box center [989, 399] width 527 height 23
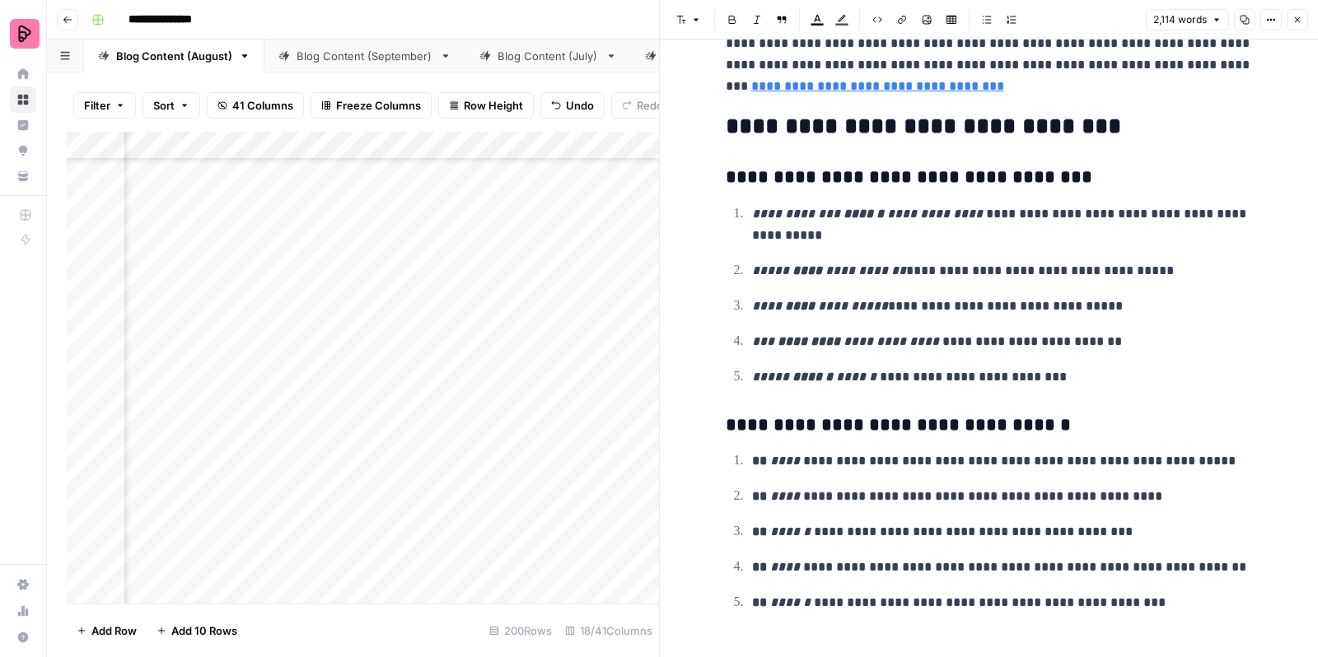
scroll to position [7670, 0]
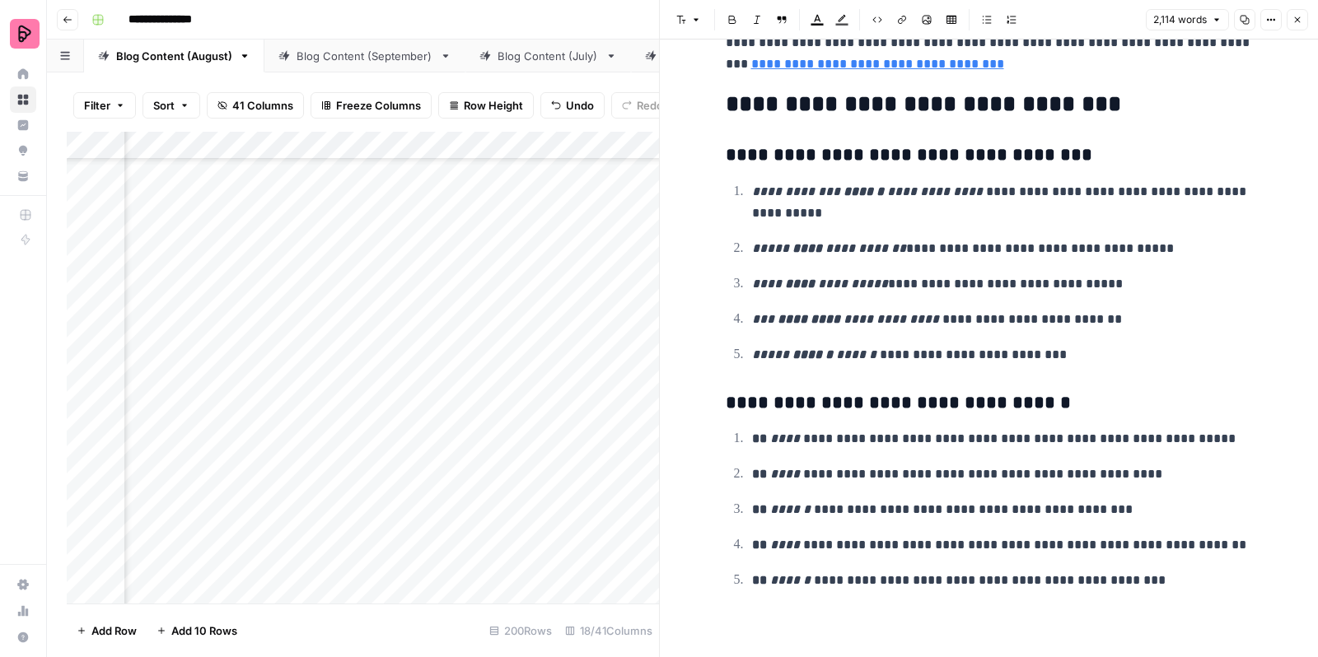
click at [1292, 20] on icon "button" at bounding box center [1297, 20] width 10 height 10
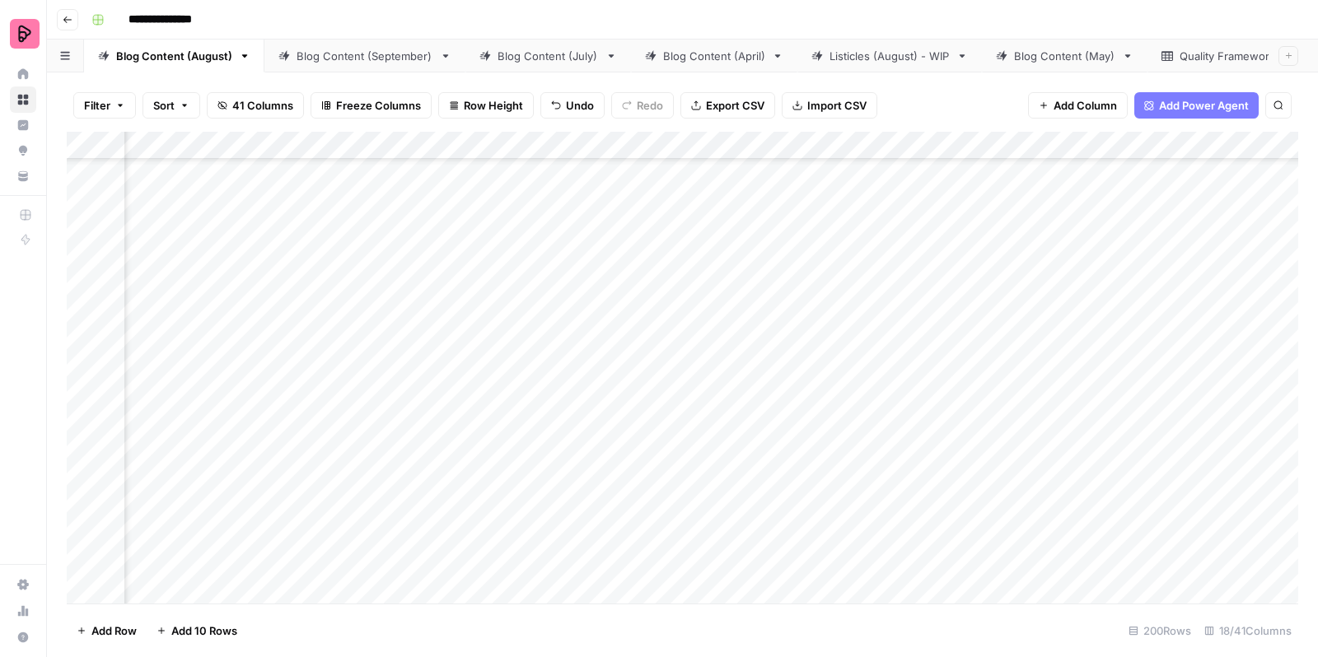
click at [273, 312] on div "Add Column" at bounding box center [683, 370] width 1232 height 477
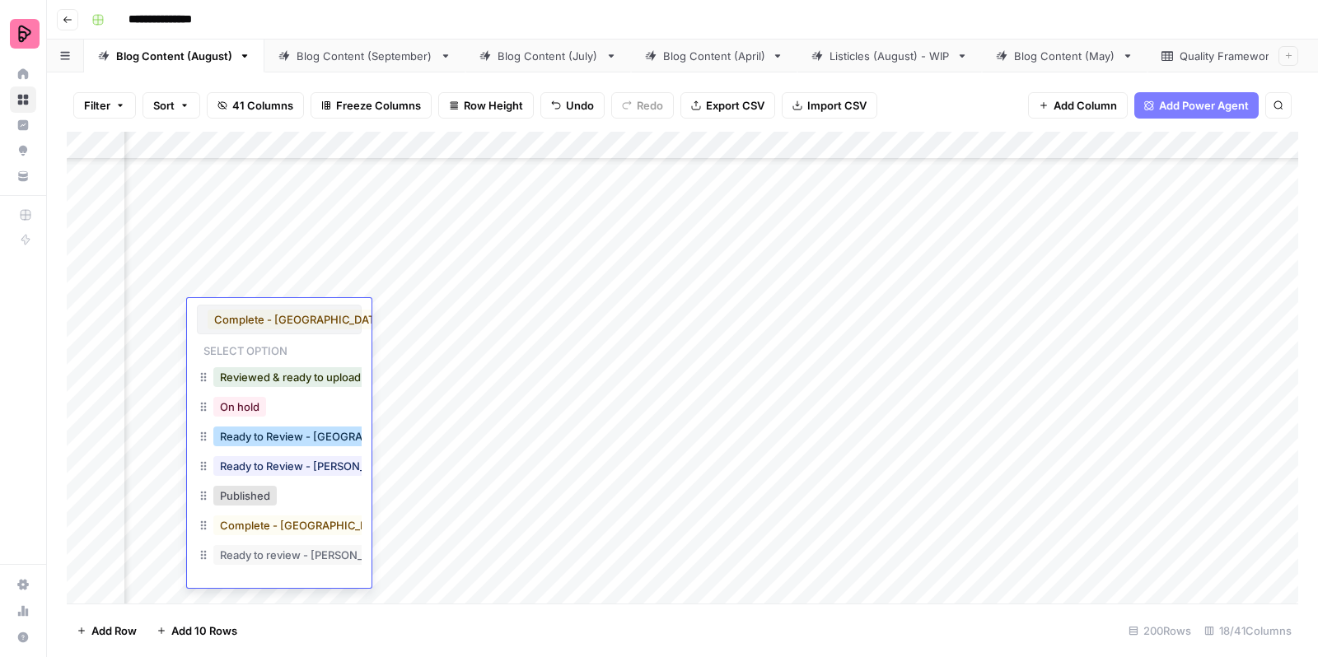
click at [302, 438] on button "Ready to Review - [GEOGRAPHIC_DATA]" at bounding box center [321, 437] width 217 height 20
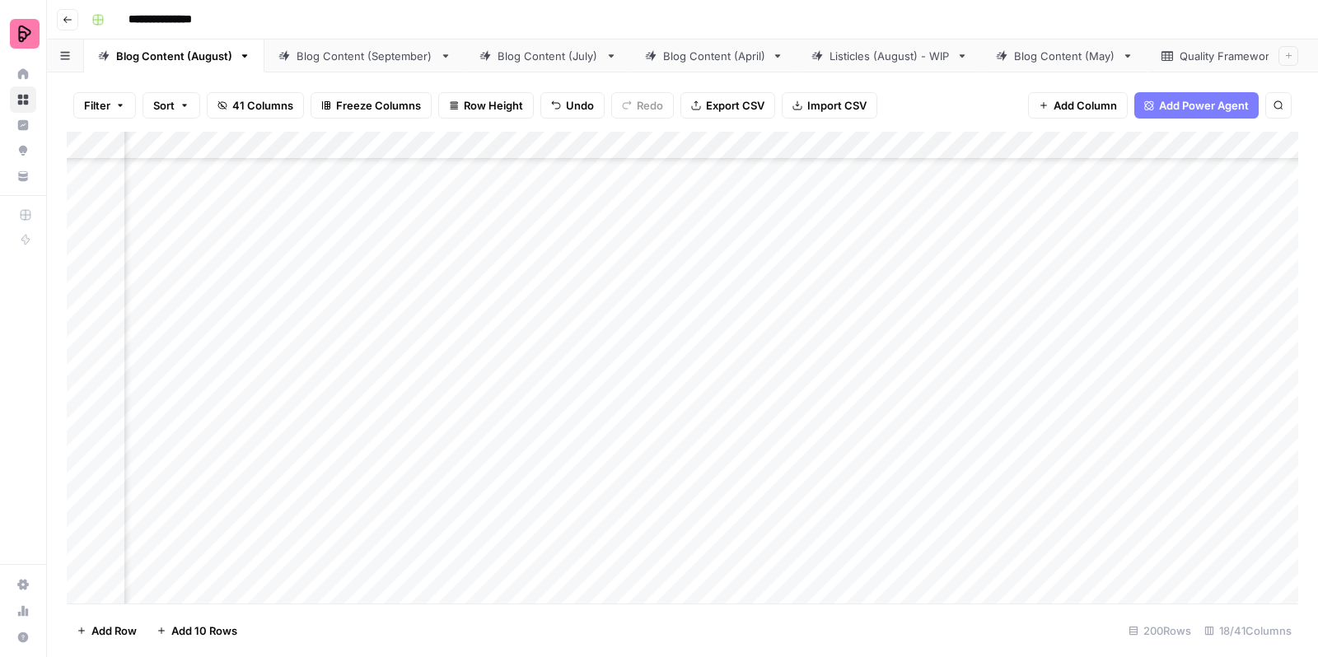
click at [401, 369] on div "Add Column" at bounding box center [683, 370] width 1232 height 477
click at [869, 359] on div "Add Column" at bounding box center [683, 370] width 1232 height 477
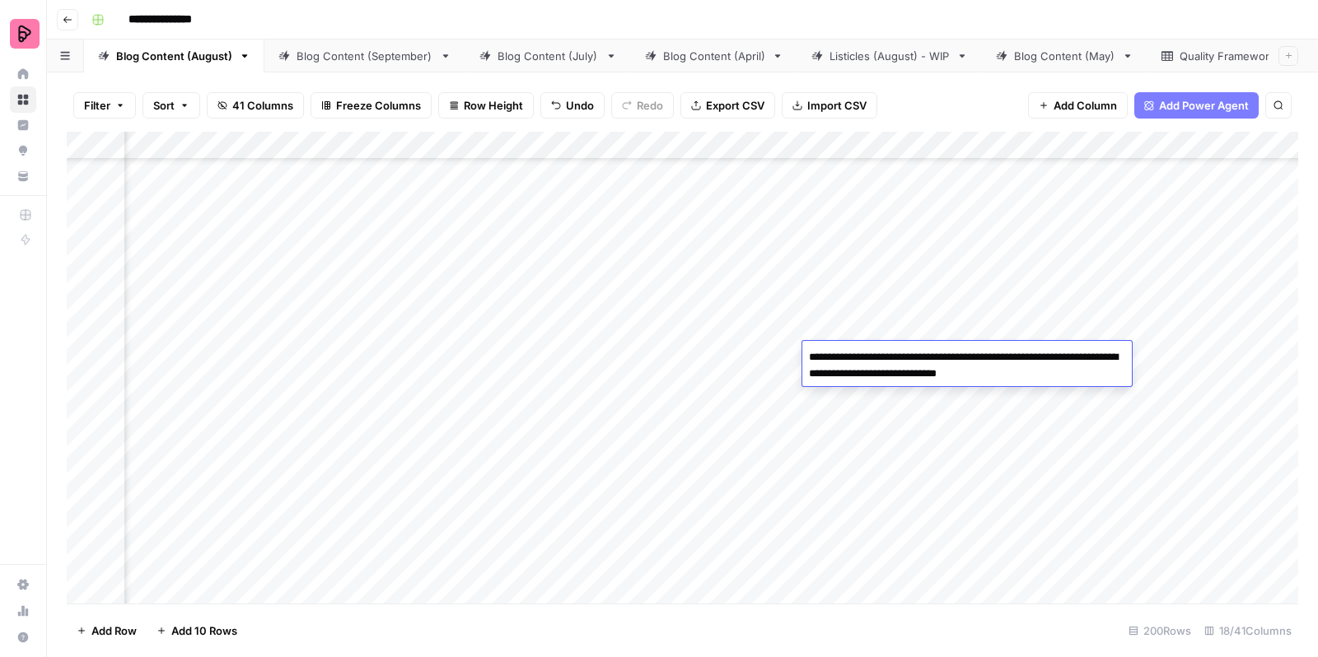
click at [872, 401] on div "Add Column" at bounding box center [683, 370] width 1232 height 477
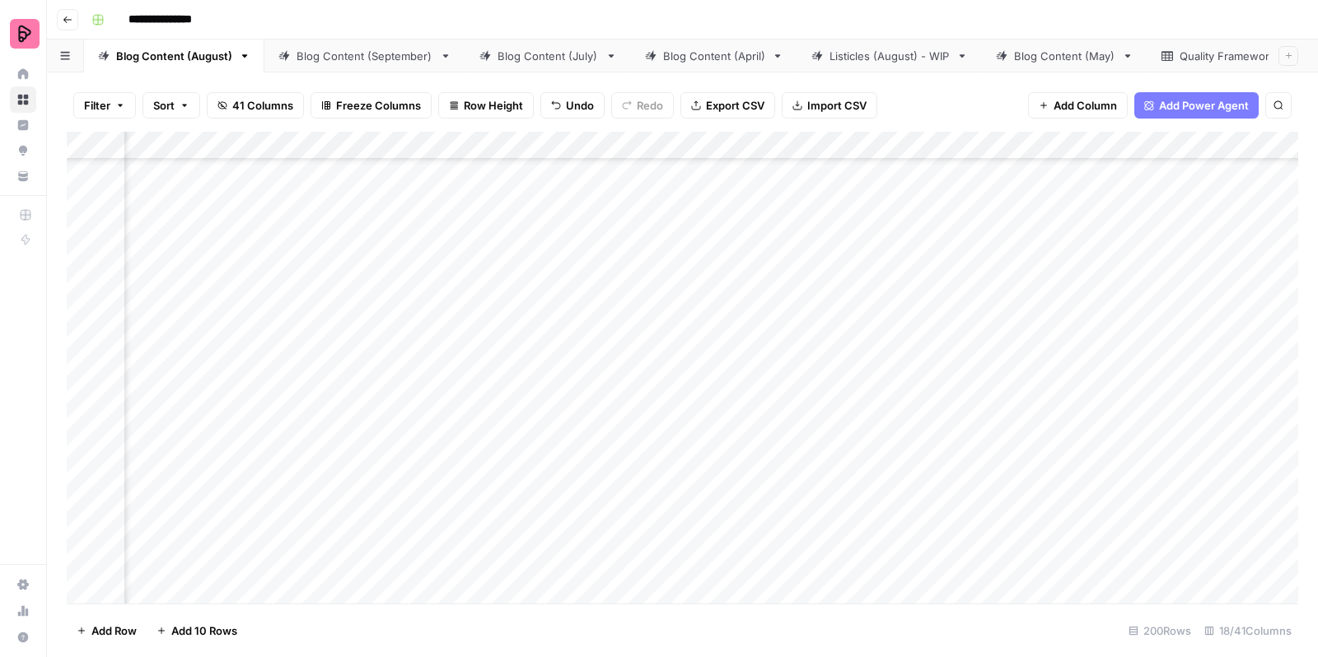
click at [1007, 360] on div "Add Column" at bounding box center [683, 370] width 1232 height 477
click at [859, 369] on div "Add Column" at bounding box center [683, 370] width 1232 height 477
click at [1138, 362] on div "Add Column" at bounding box center [683, 370] width 1232 height 477
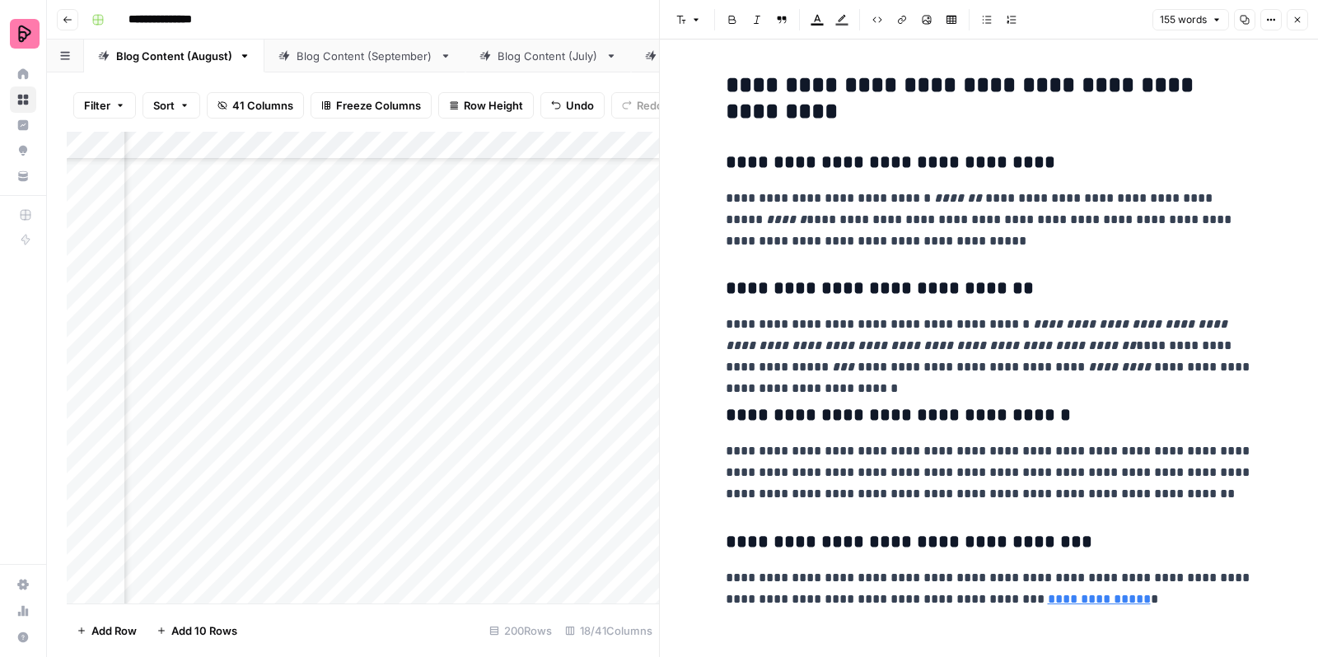
scroll to position [12, 0]
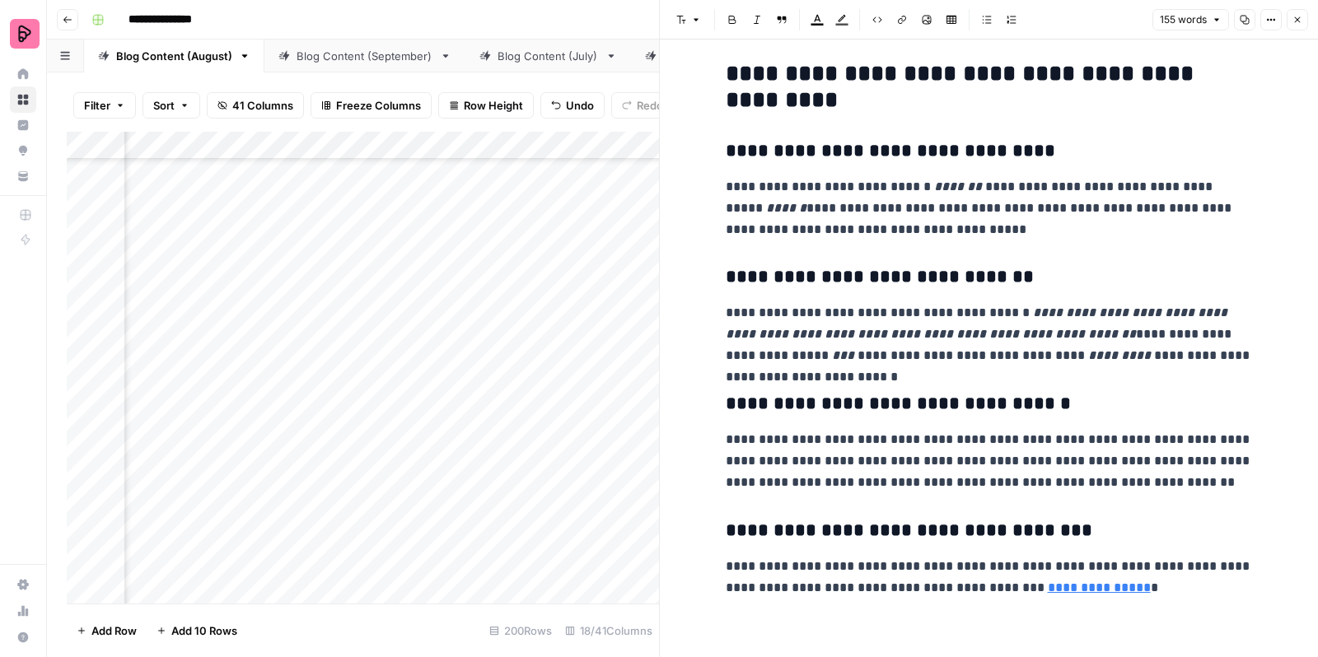
click at [1298, 23] on icon "button" at bounding box center [1297, 20] width 10 height 10
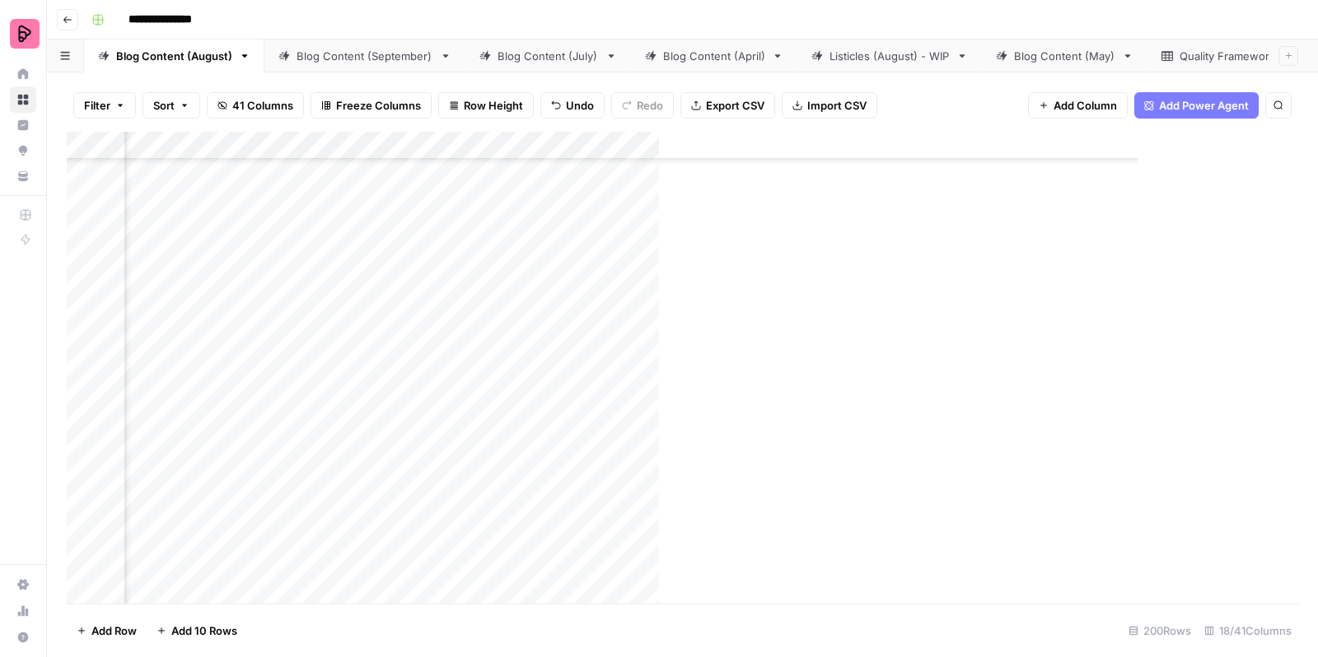
click at [700, 367] on div "Add Column" at bounding box center [692, 370] width 1251 height 477
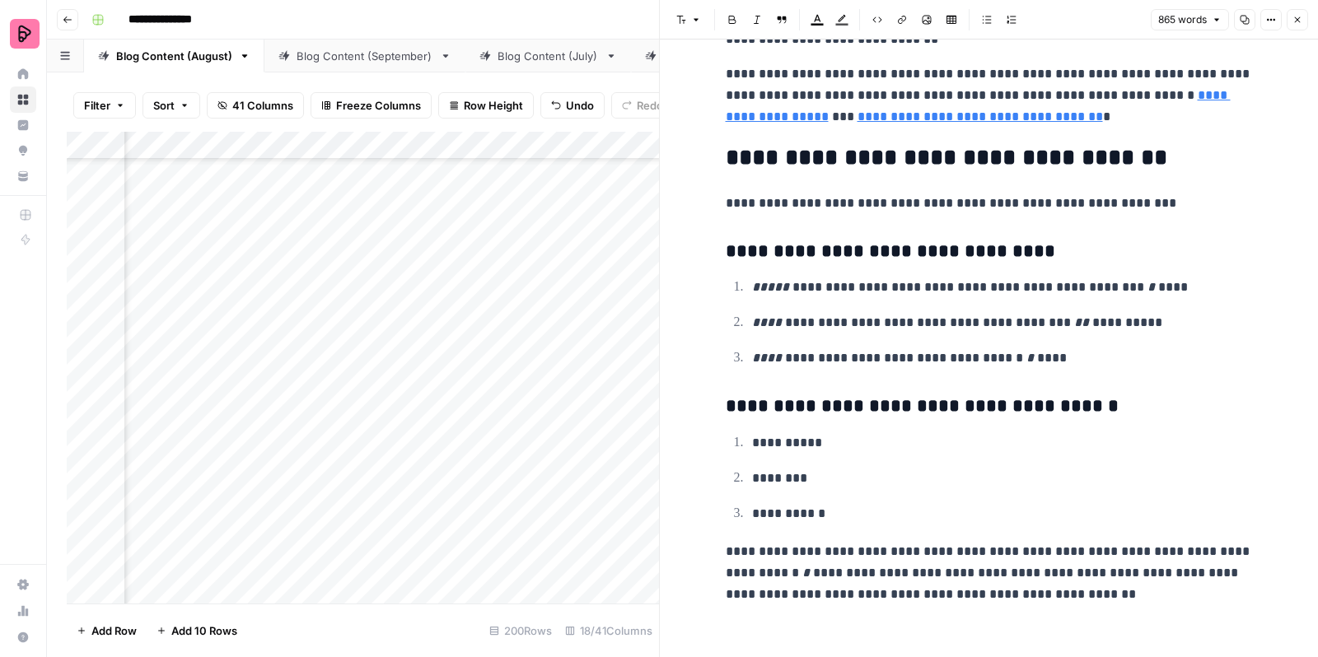
scroll to position [3452, 0]
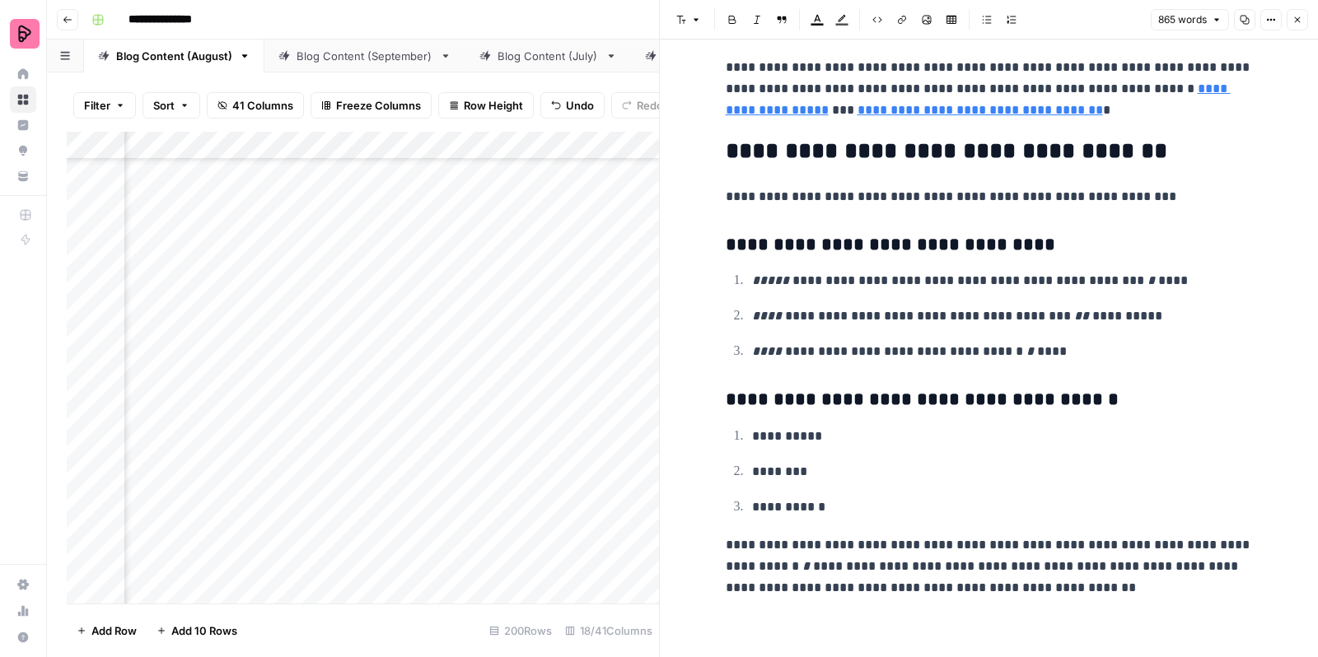
click at [1300, 25] on button "Close" at bounding box center [1297, 19] width 21 height 21
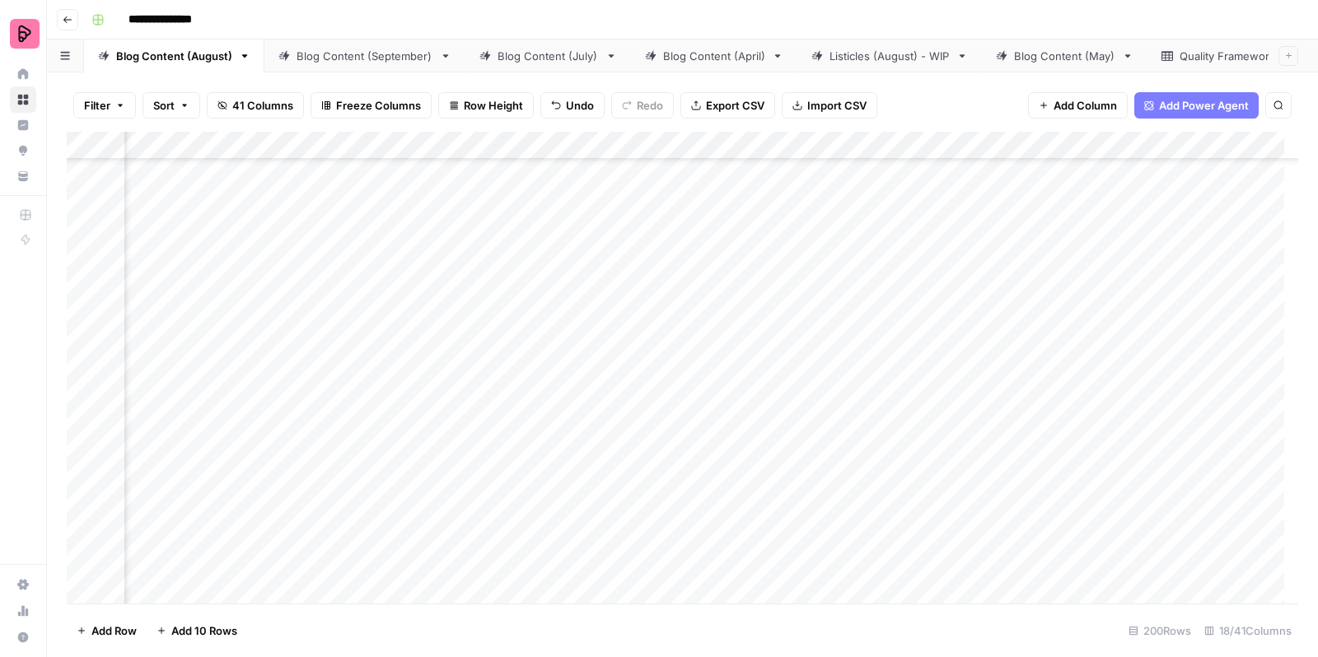
click at [274, 358] on div "Add Column" at bounding box center [683, 370] width 1232 height 477
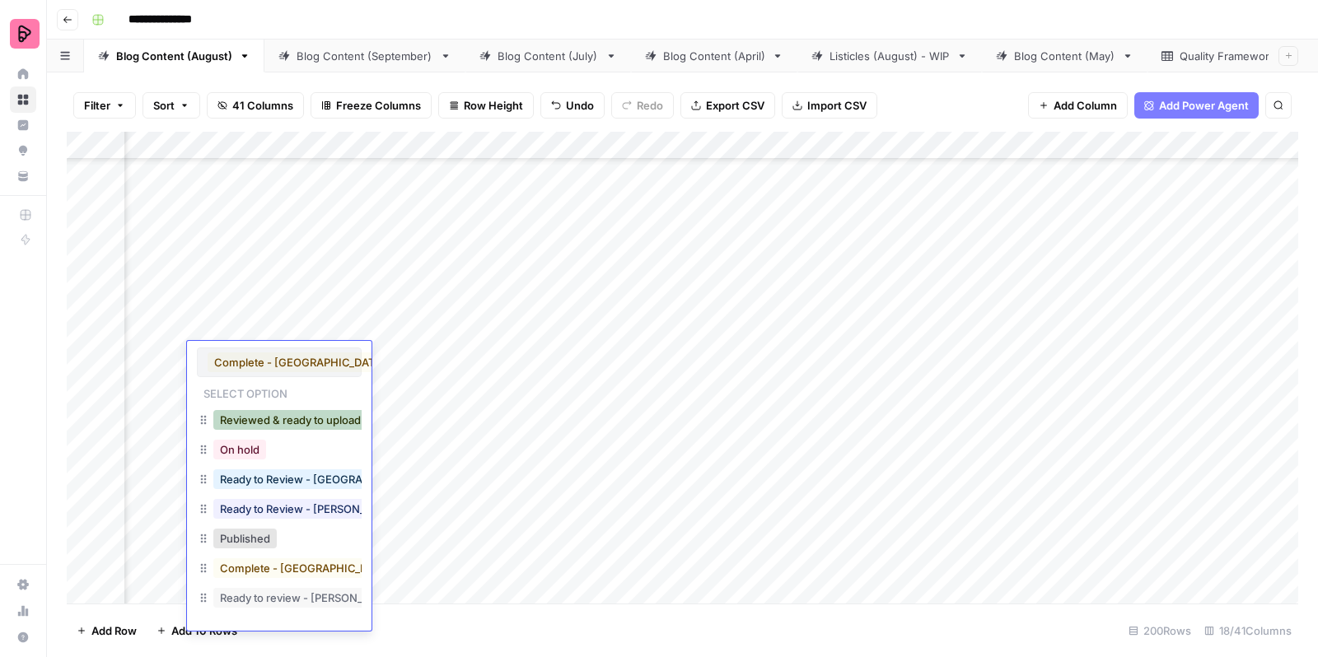
click at [292, 414] on button "Reviewed & ready to upload" at bounding box center [290, 420] width 154 height 20
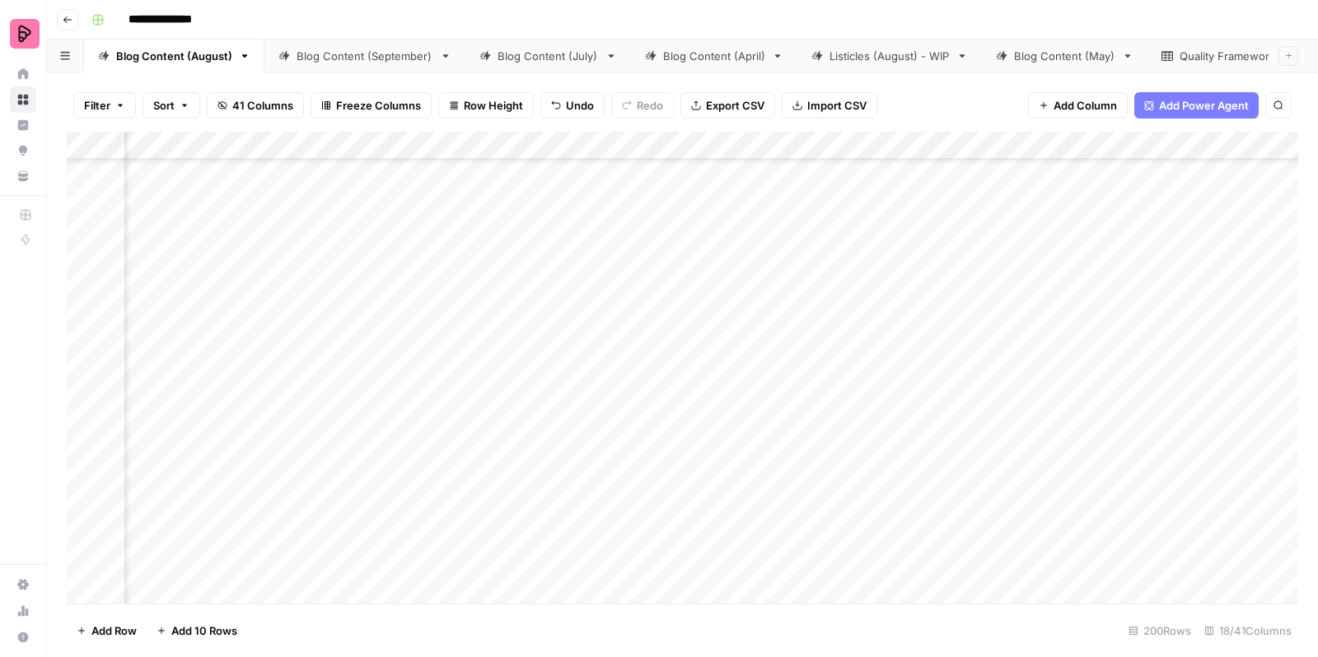
click at [400, 409] on div "Add Column" at bounding box center [683, 370] width 1232 height 477
click at [400, 446] on div "Add Column" at bounding box center [683, 370] width 1232 height 477
click at [825, 408] on div "Add Column" at bounding box center [683, 370] width 1232 height 477
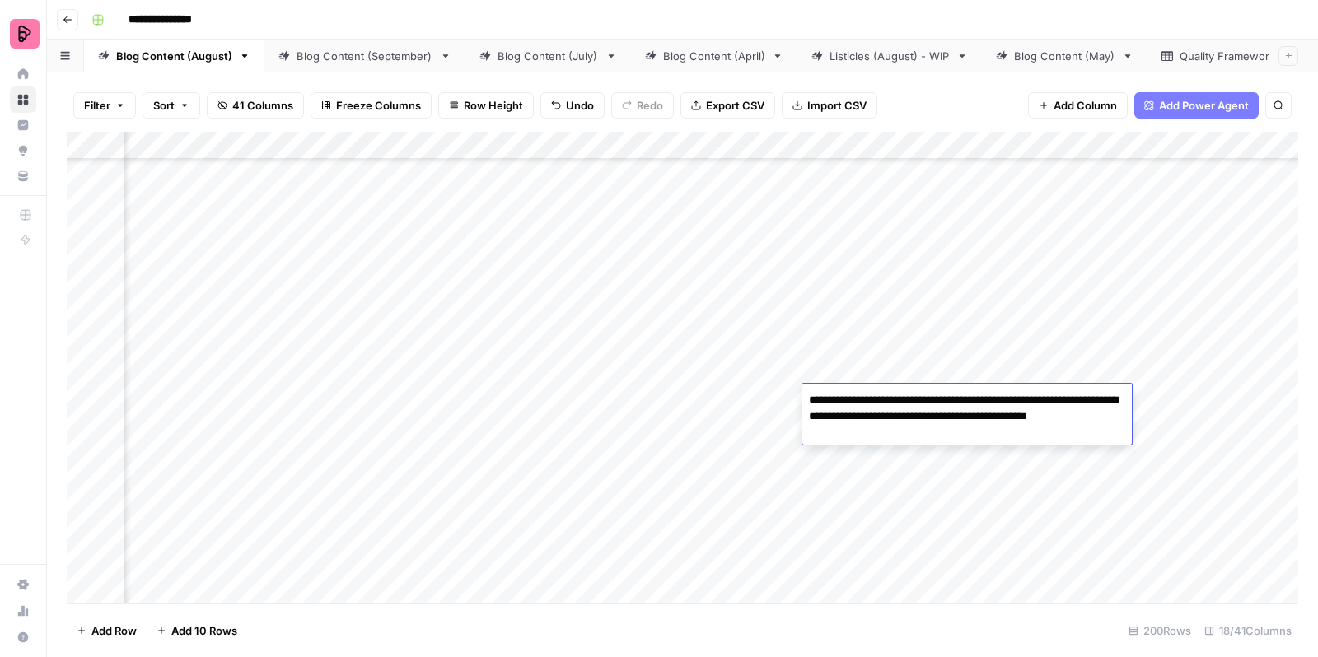
click at [895, 451] on div "Add Column" at bounding box center [683, 370] width 1232 height 477
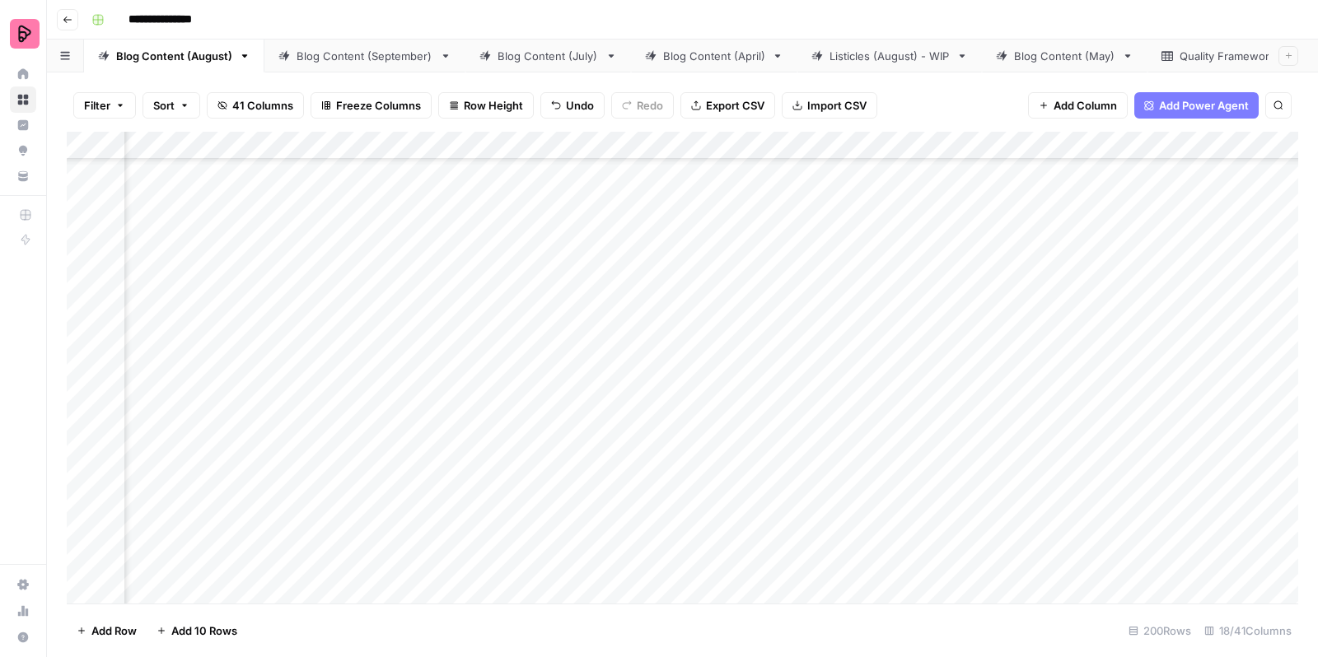
click at [1018, 389] on div "Add Column" at bounding box center [683, 370] width 1232 height 477
click at [879, 400] on div "Add Column" at bounding box center [683, 370] width 1232 height 477
click at [1163, 400] on div "Add Column" at bounding box center [683, 370] width 1232 height 477
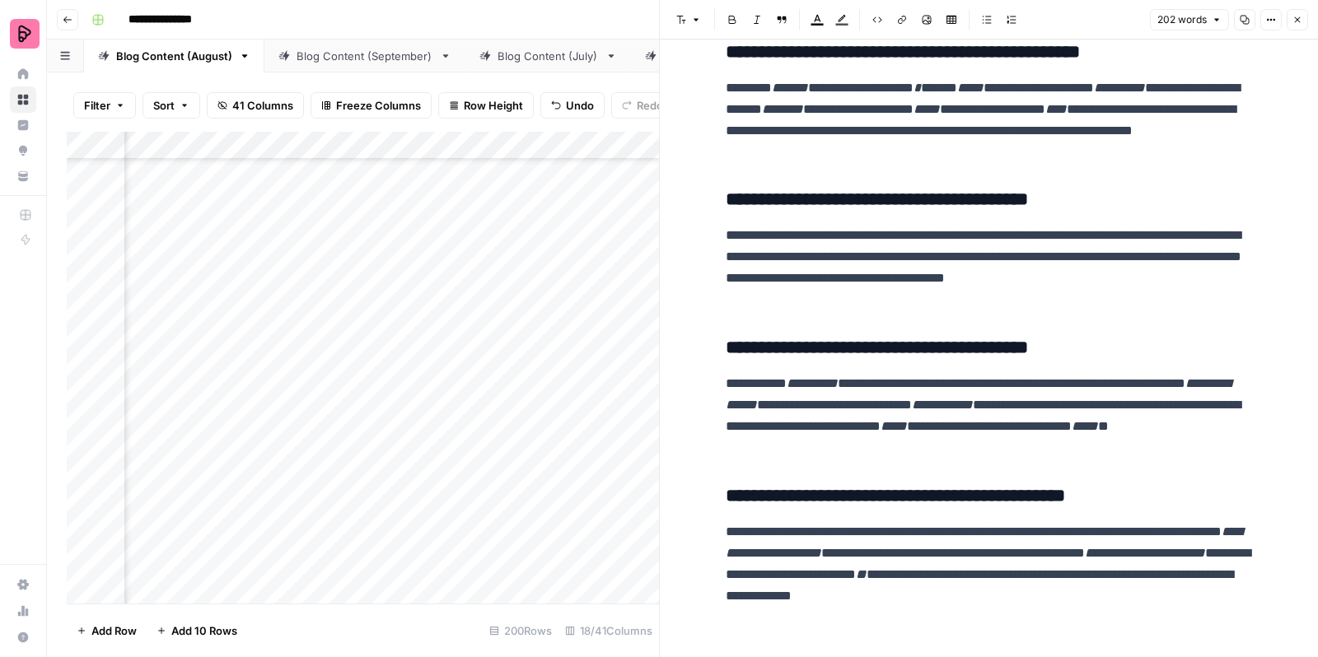
scroll to position [93, 0]
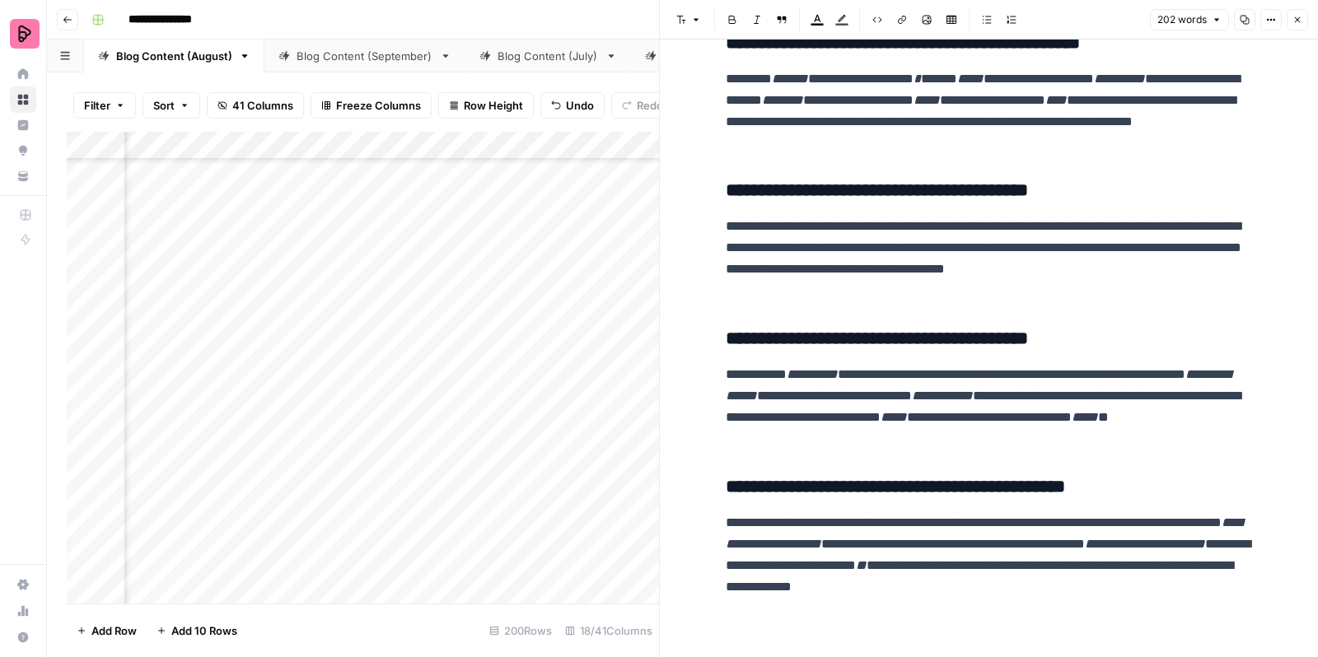
click at [1297, 24] on icon "button" at bounding box center [1297, 20] width 10 height 10
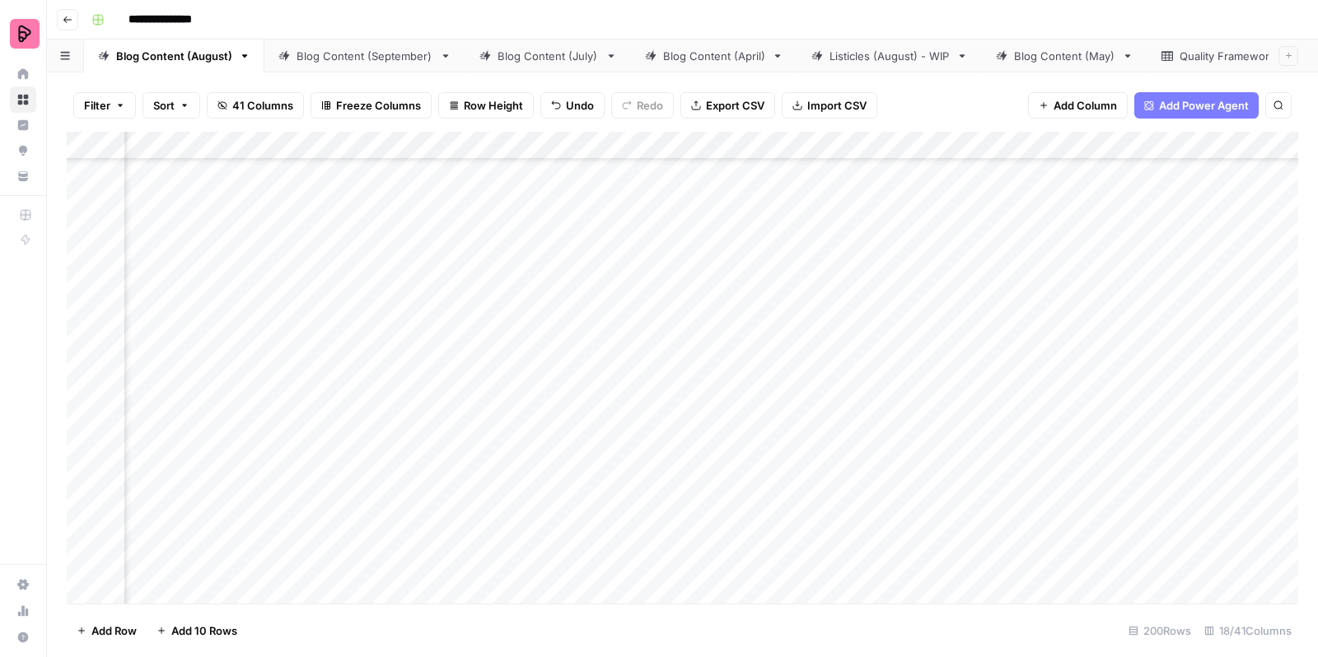
click at [681, 401] on div "Add Column" at bounding box center [683, 370] width 1232 height 477
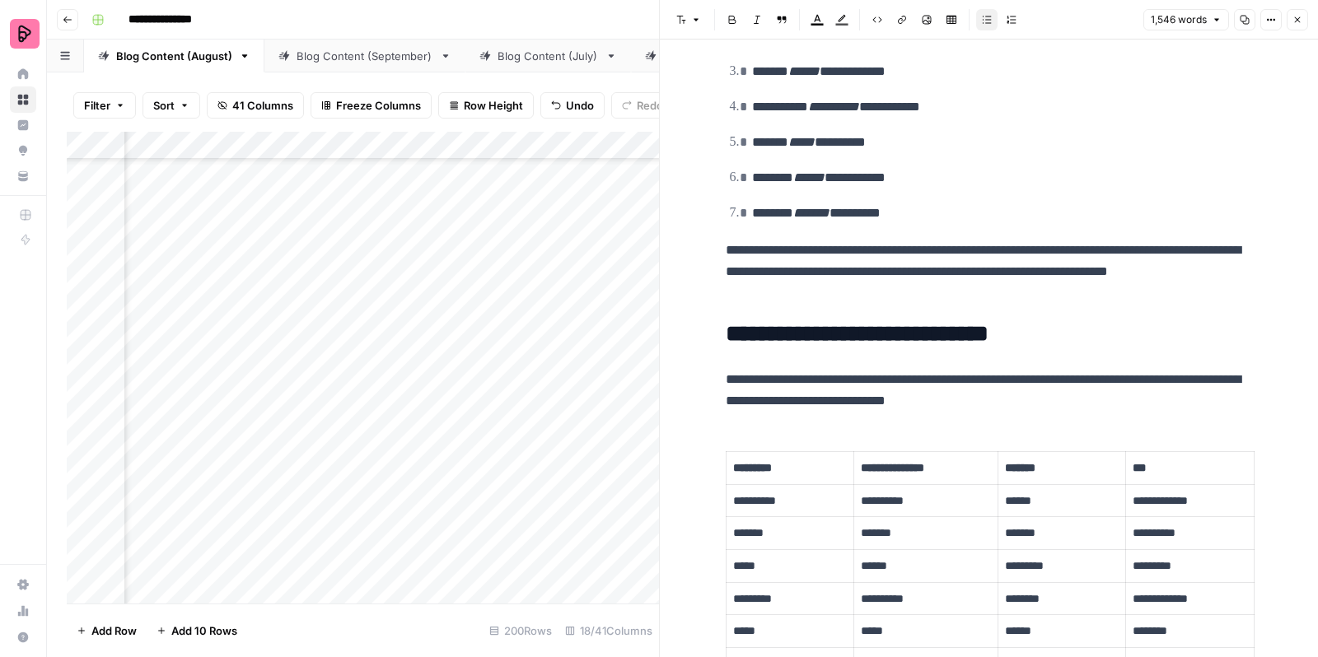
scroll to position [351, 0]
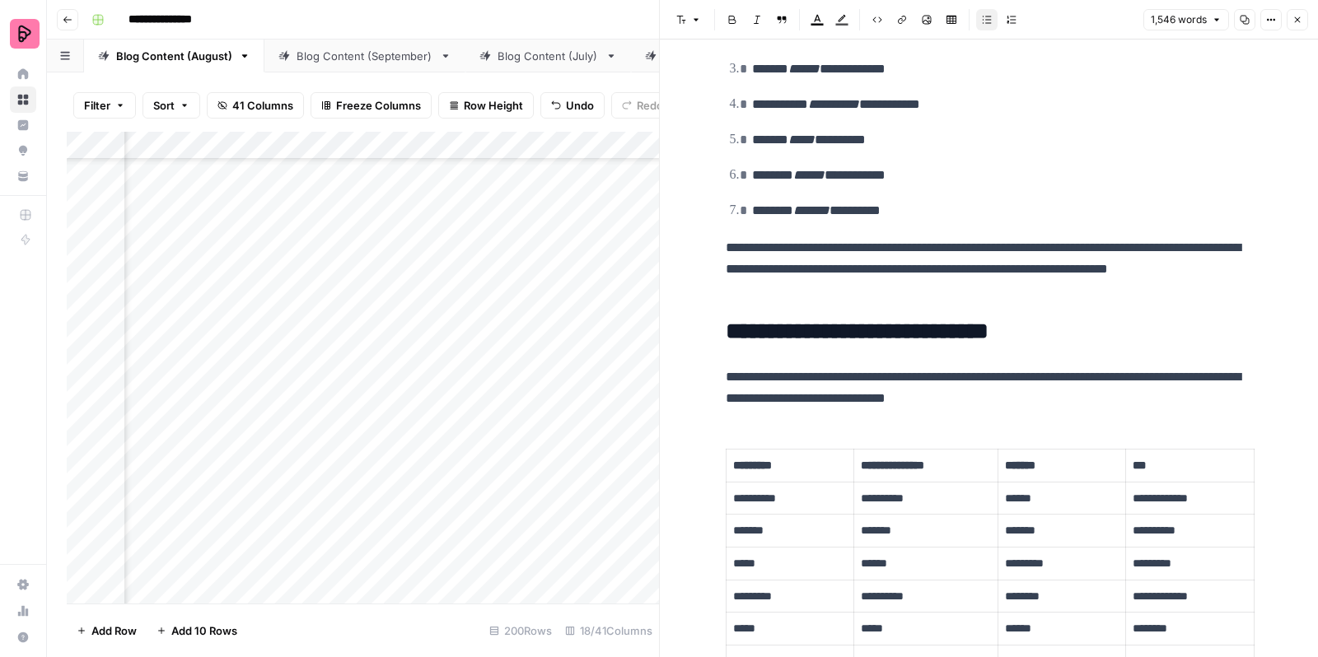
drag, startPoint x: 1062, startPoint y: 391, endPoint x: 1084, endPoint y: 376, distance: 27.2
click at [1084, 376] on p "**********" at bounding box center [989, 388] width 527 height 43
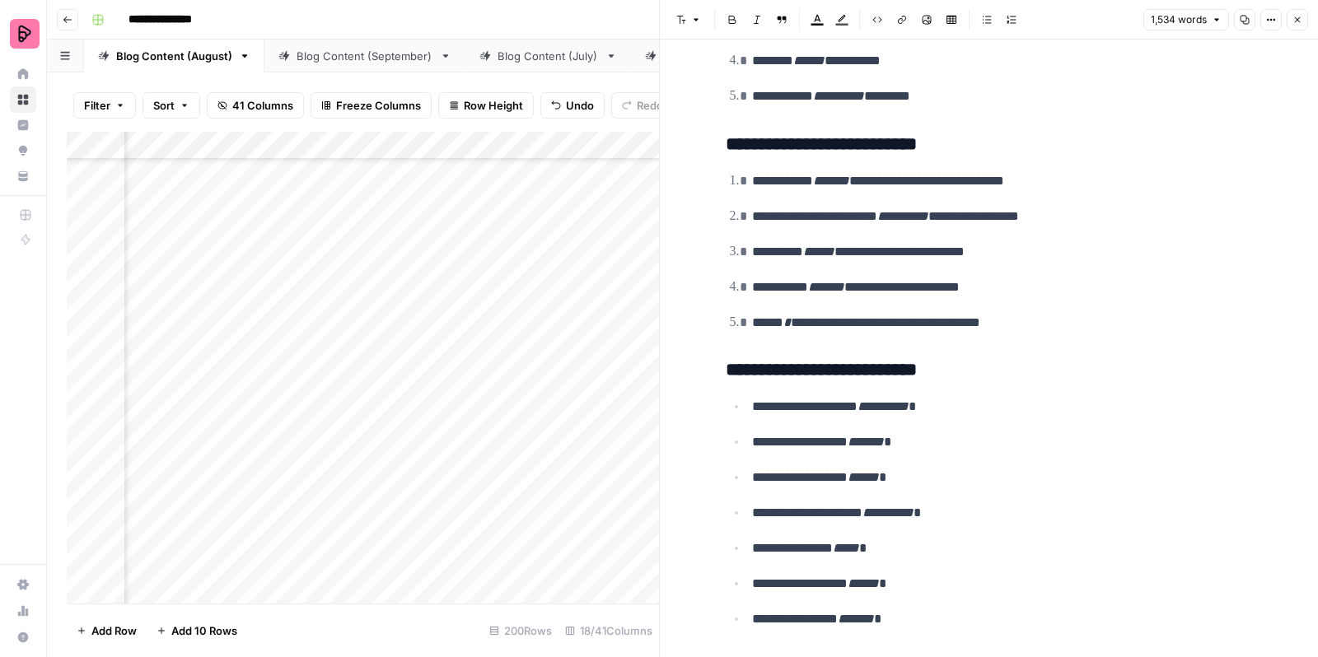
scroll to position [6551, 0]
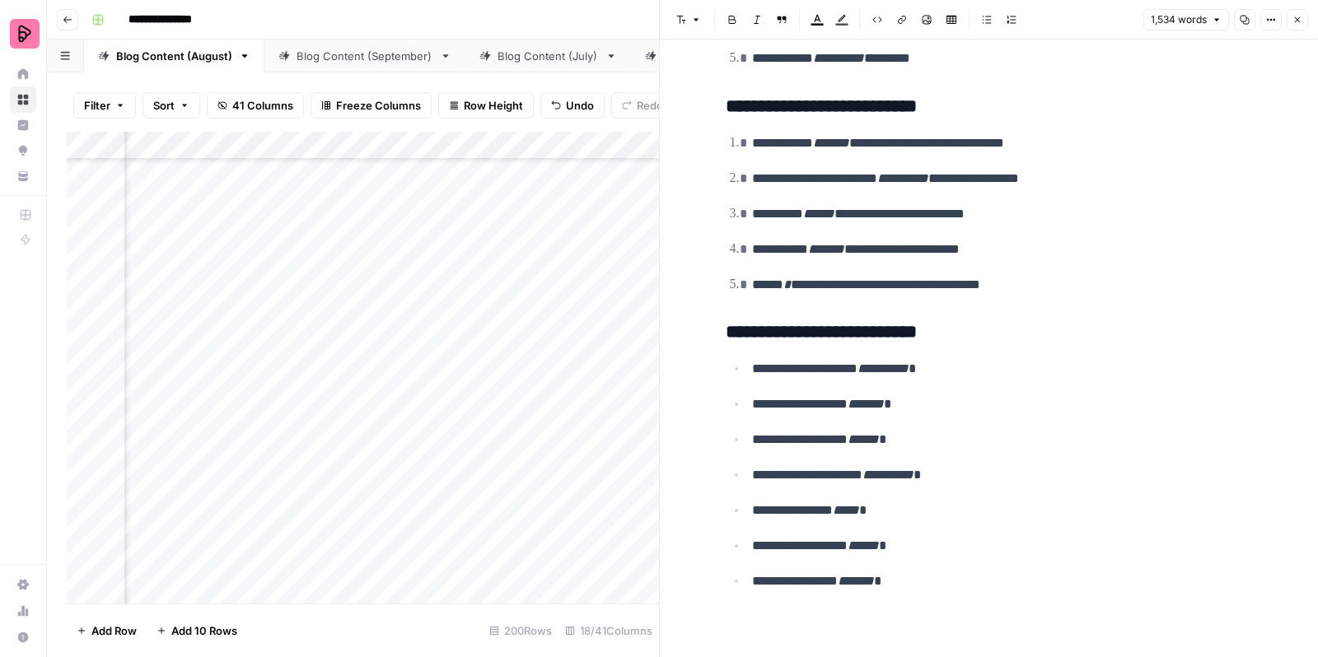
click at [1301, 25] on button "Close" at bounding box center [1297, 19] width 21 height 21
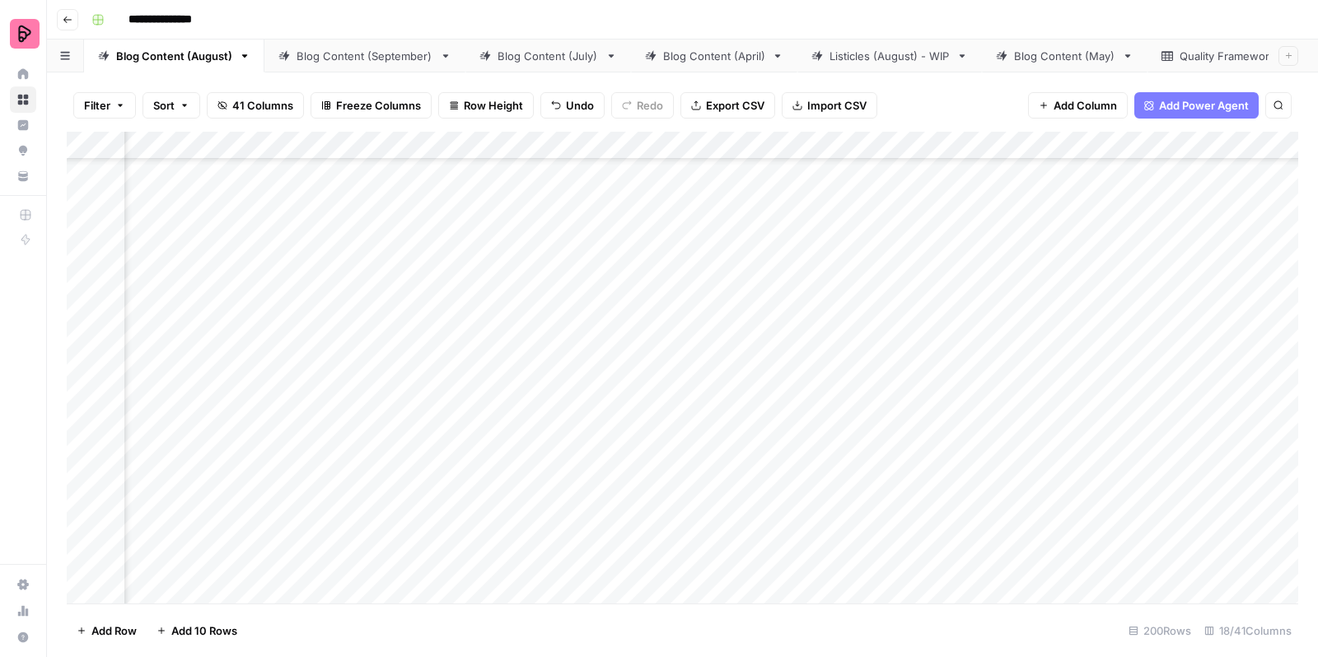
click at [278, 398] on div "Add Column" at bounding box center [683, 370] width 1232 height 477
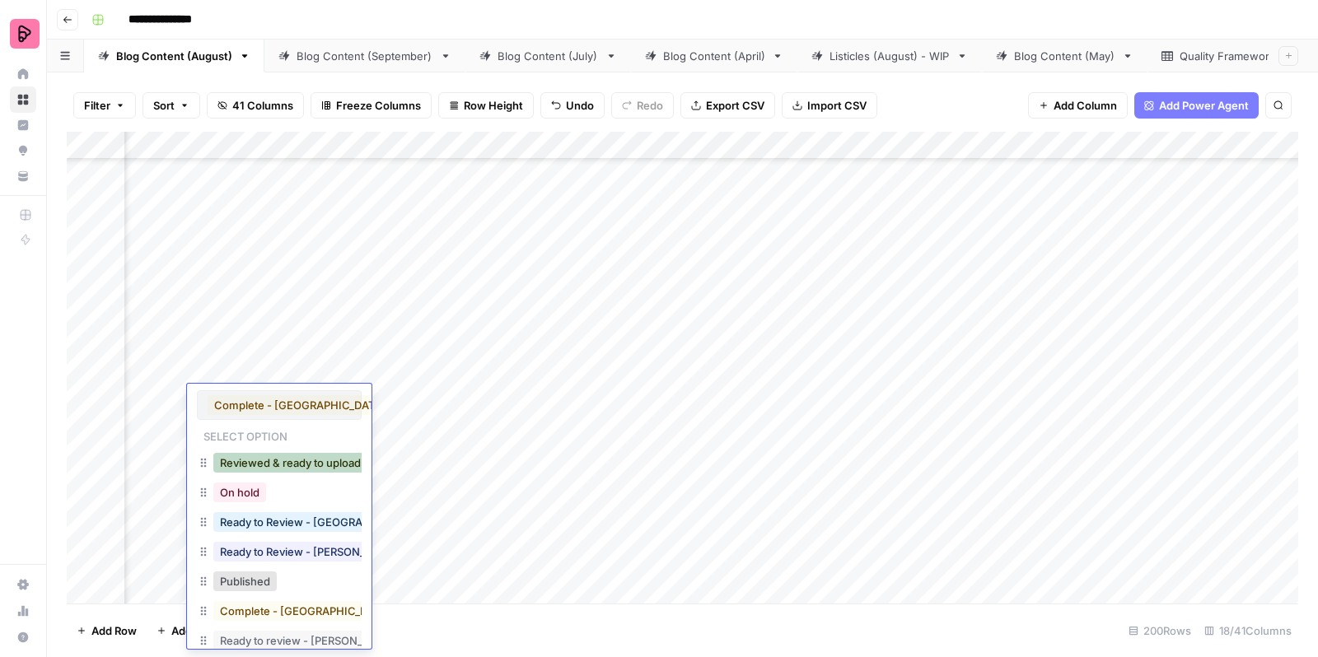
click at [299, 461] on button "Reviewed & ready to upload" at bounding box center [290, 463] width 154 height 20
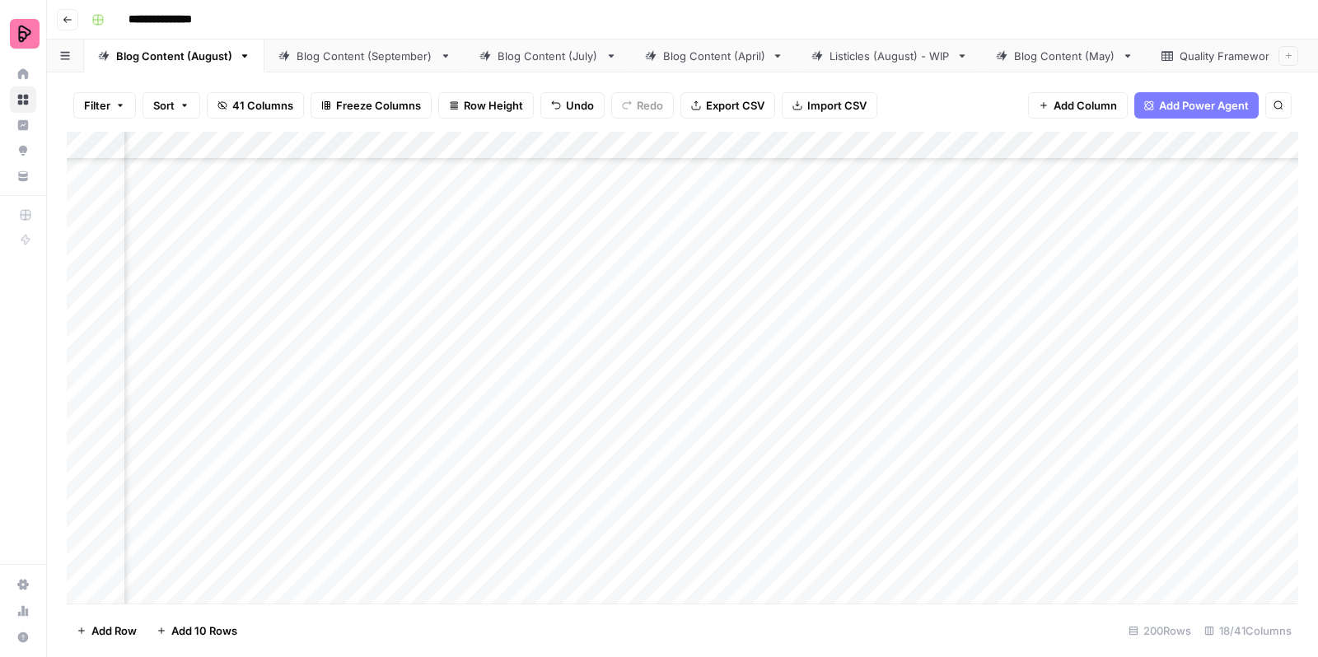
scroll to position [6184, 847]
click at [436, 243] on div "Add Column" at bounding box center [683, 370] width 1232 height 477
click at [432, 287] on div "Add Column" at bounding box center [683, 370] width 1232 height 477
click at [858, 241] on div "Add Column" at bounding box center [683, 370] width 1232 height 477
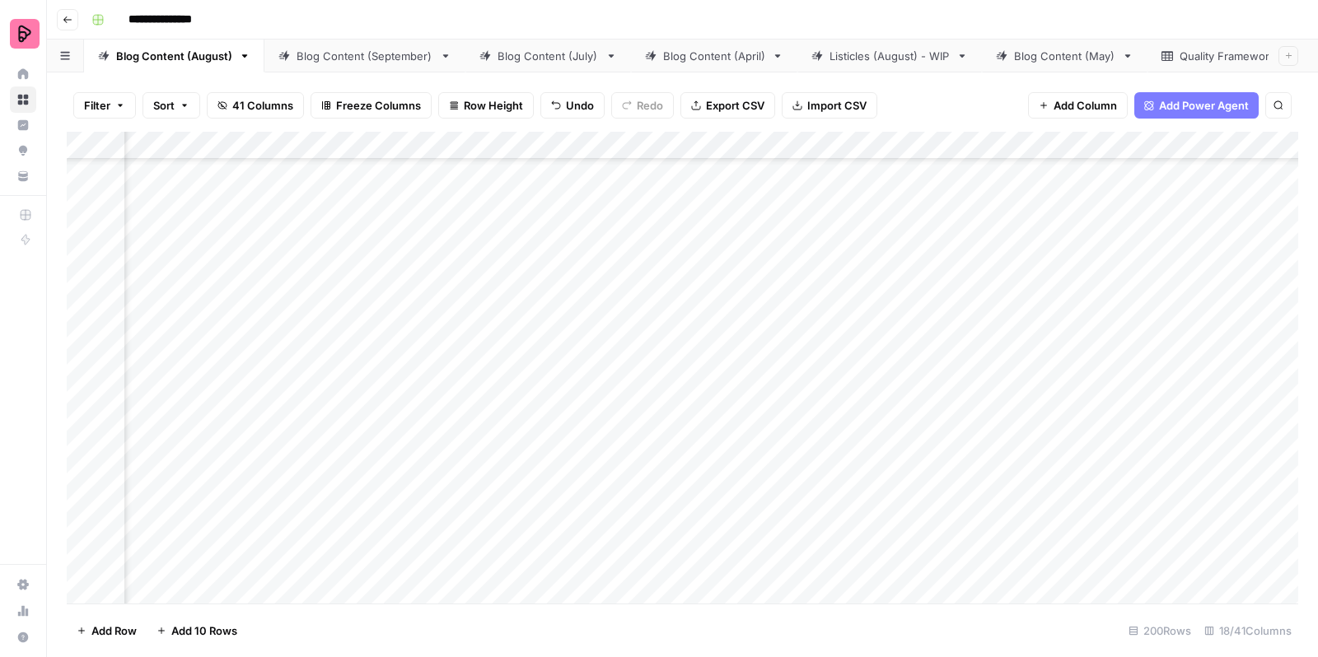
click at [858, 241] on div "Add Column" at bounding box center [683, 370] width 1232 height 477
click at [887, 287] on div "Add Column" at bounding box center [683, 370] width 1232 height 477
click at [1021, 243] on div "Add Column" at bounding box center [683, 370] width 1232 height 477
click at [1032, 283] on div "Add Column" at bounding box center [683, 370] width 1232 height 477
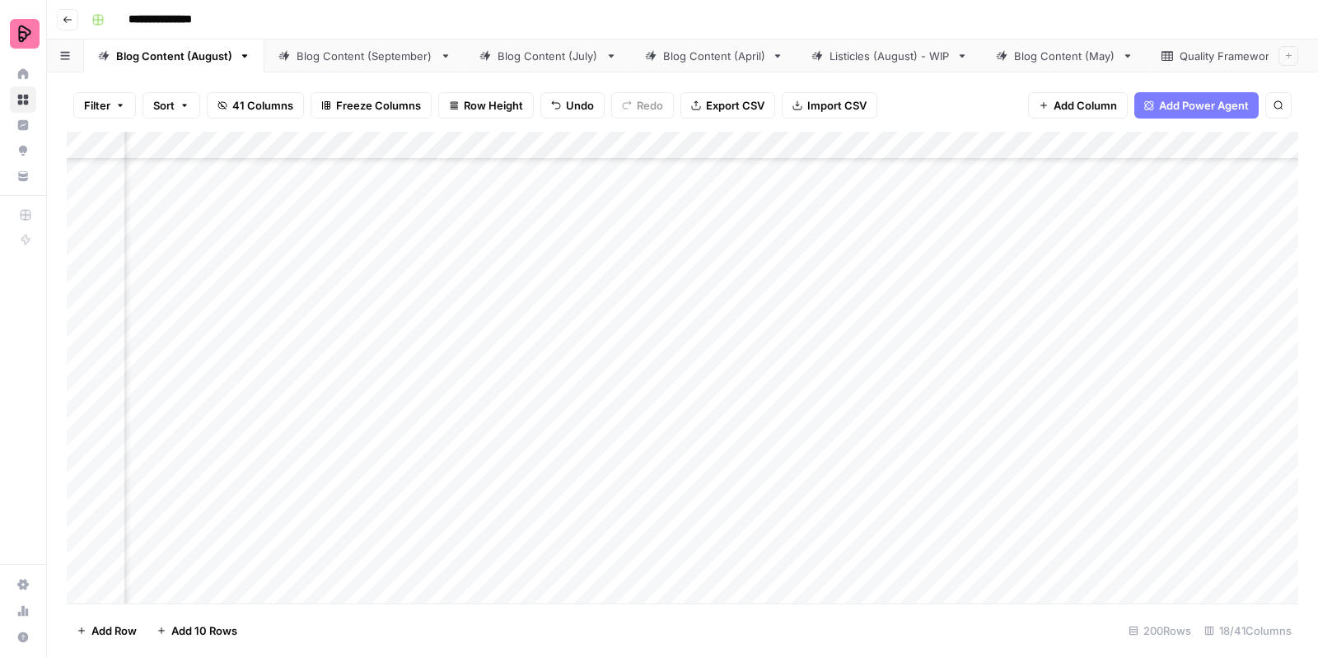
click at [1168, 251] on div "Add Column" at bounding box center [683, 370] width 1232 height 477
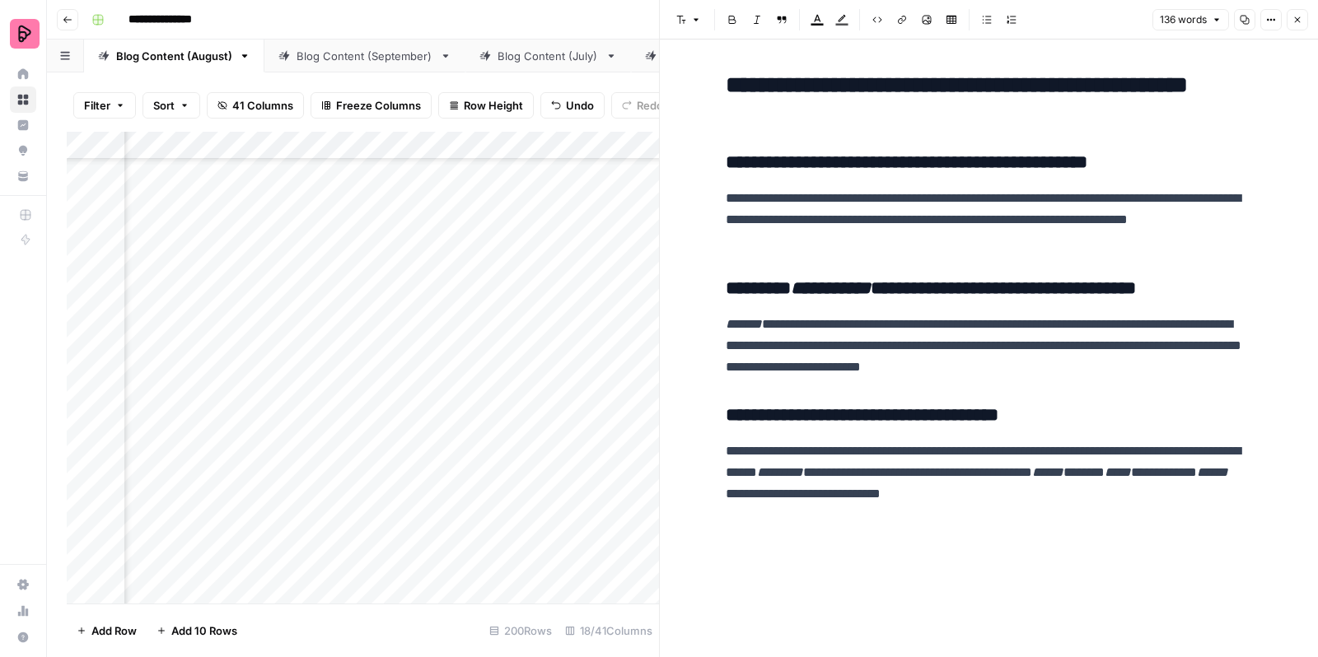
click at [1300, 19] on icon "button" at bounding box center [1297, 20] width 10 height 10
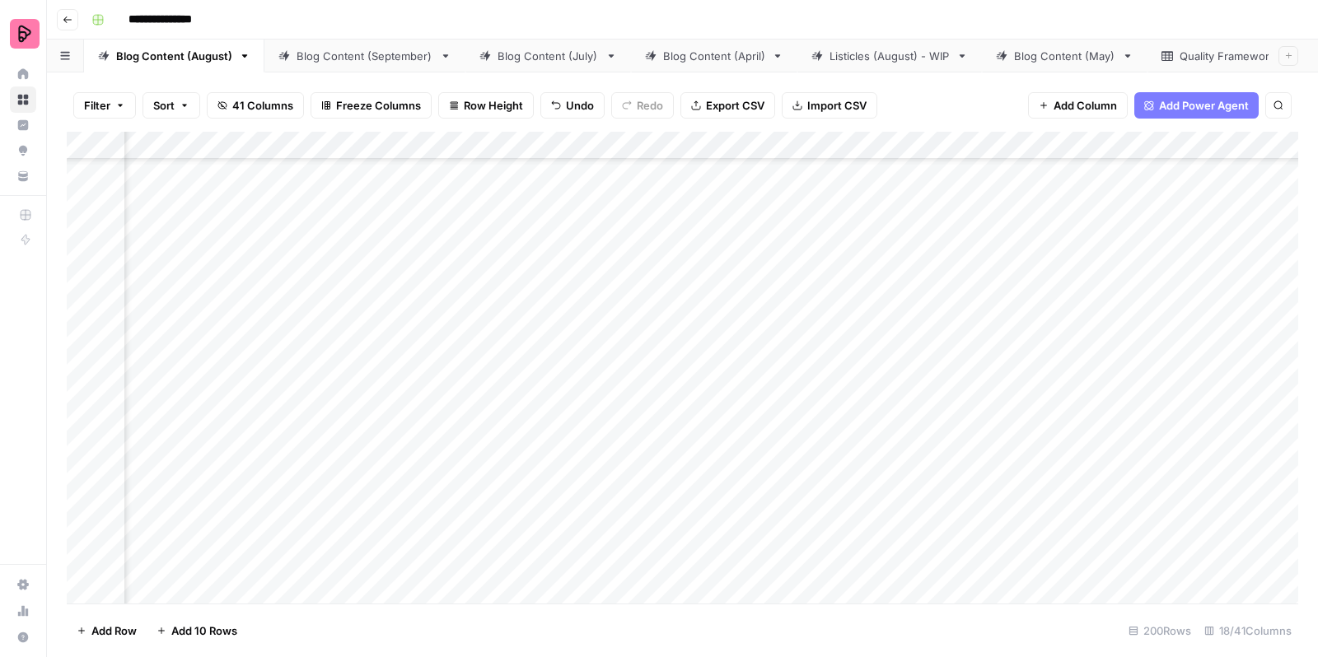
click at [688, 241] on div "Add Column" at bounding box center [683, 370] width 1232 height 477
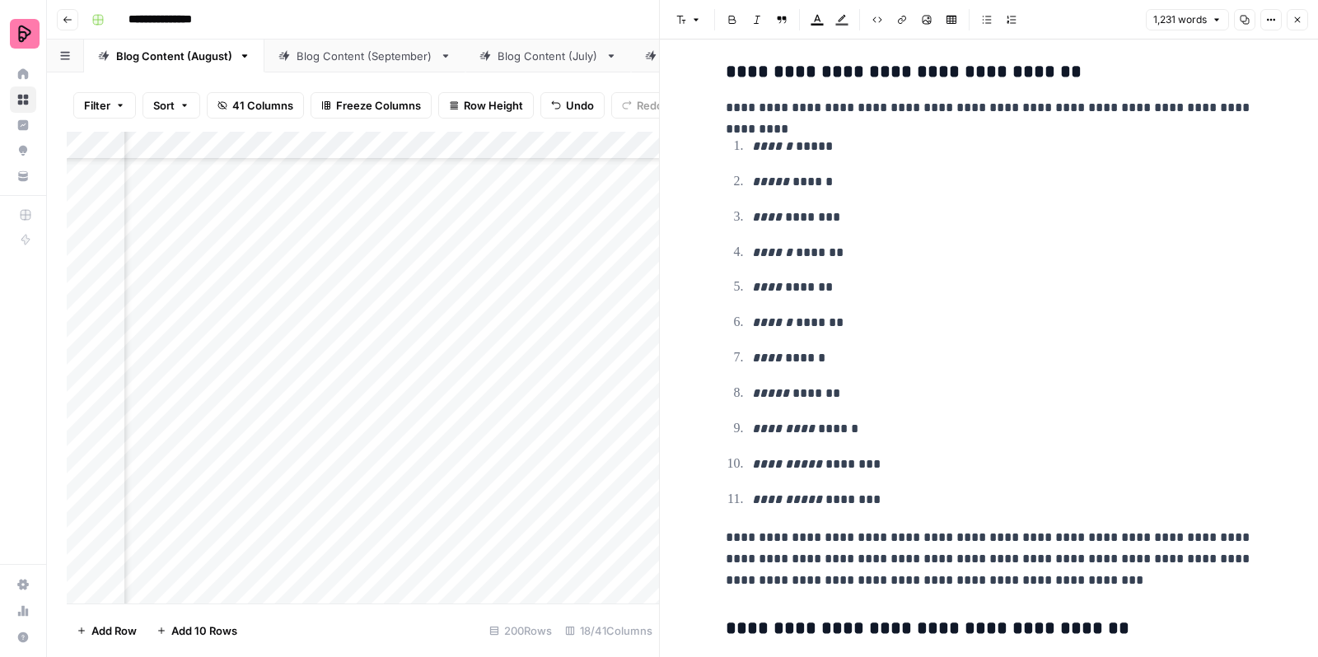
scroll to position [445, 0]
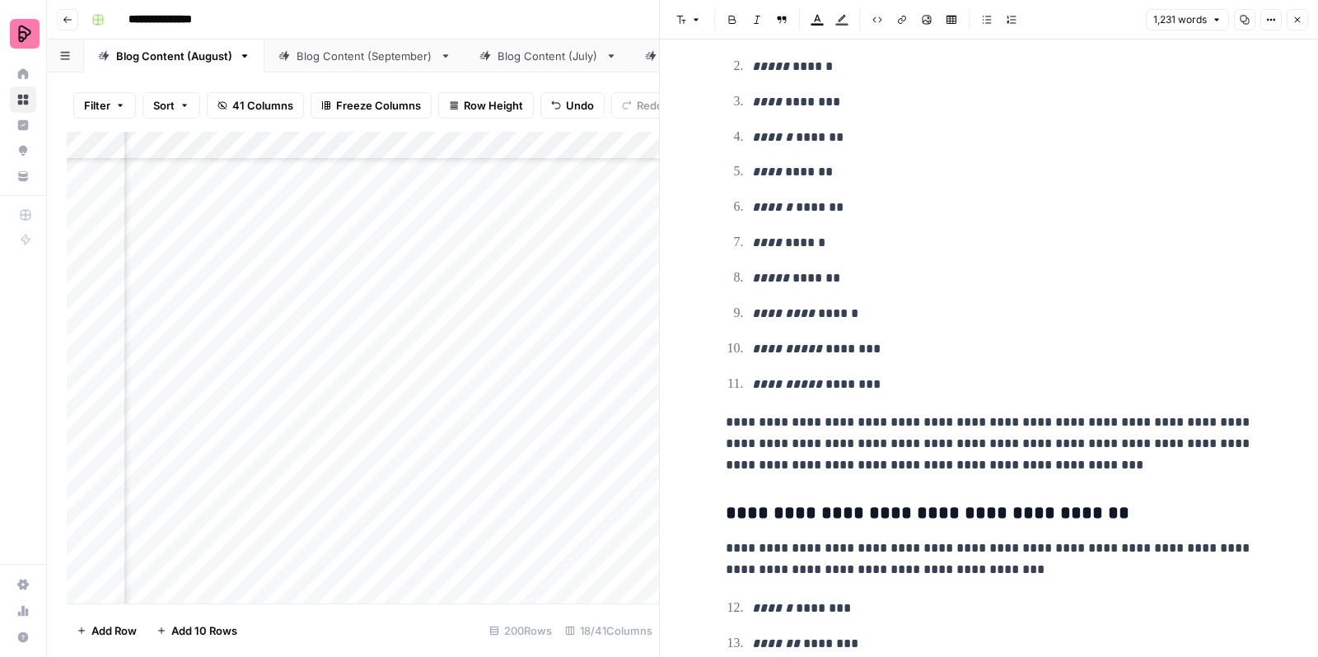
click at [1300, 23] on icon "button" at bounding box center [1297, 20] width 10 height 10
